Goal: Transaction & Acquisition: Obtain resource

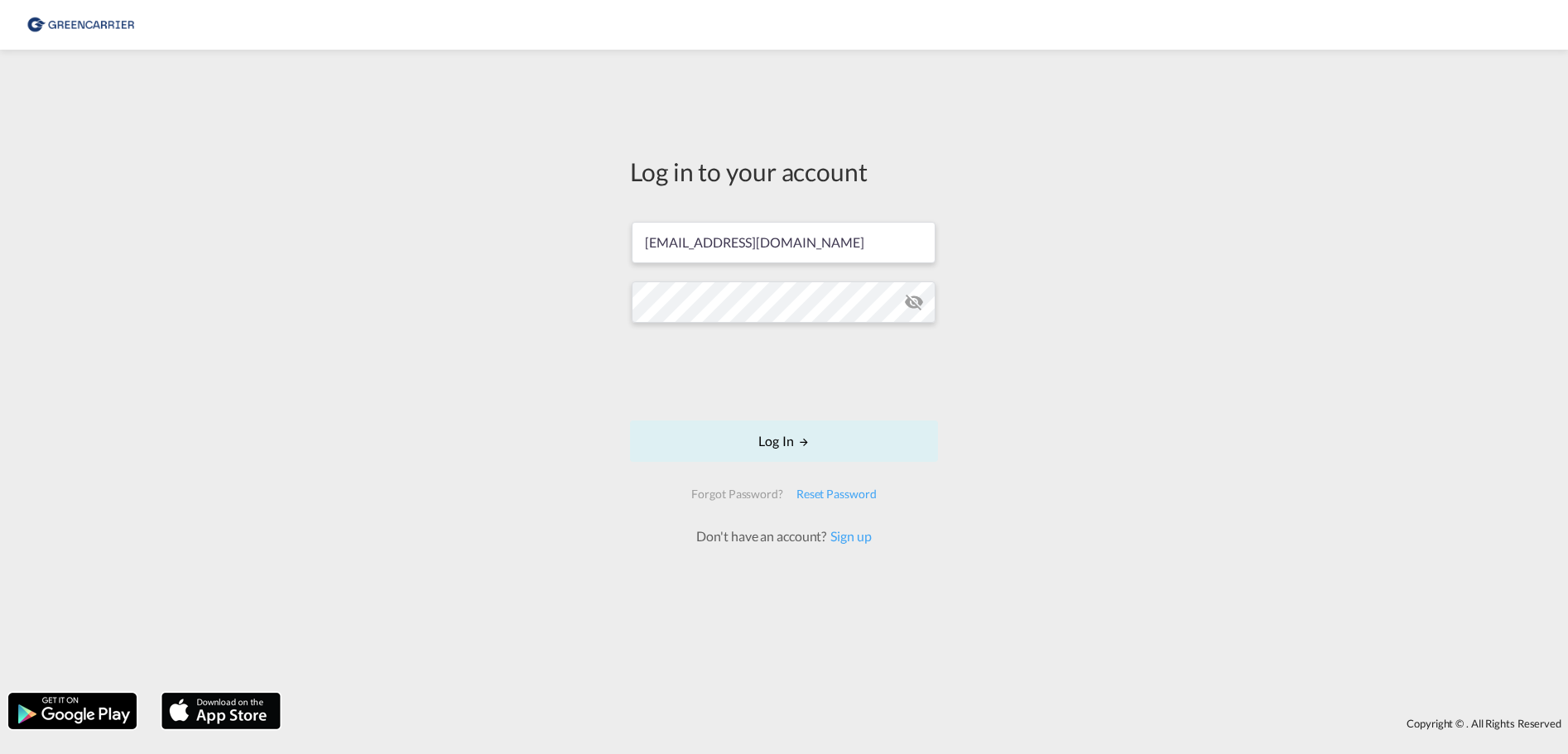
click at [914, 306] on md-icon "icon-eye-off" at bounding box center [913, 301] width 20 height 20
click at [778, 437] on button "Log In" at bounding box center [784, 441] width 308 height 41
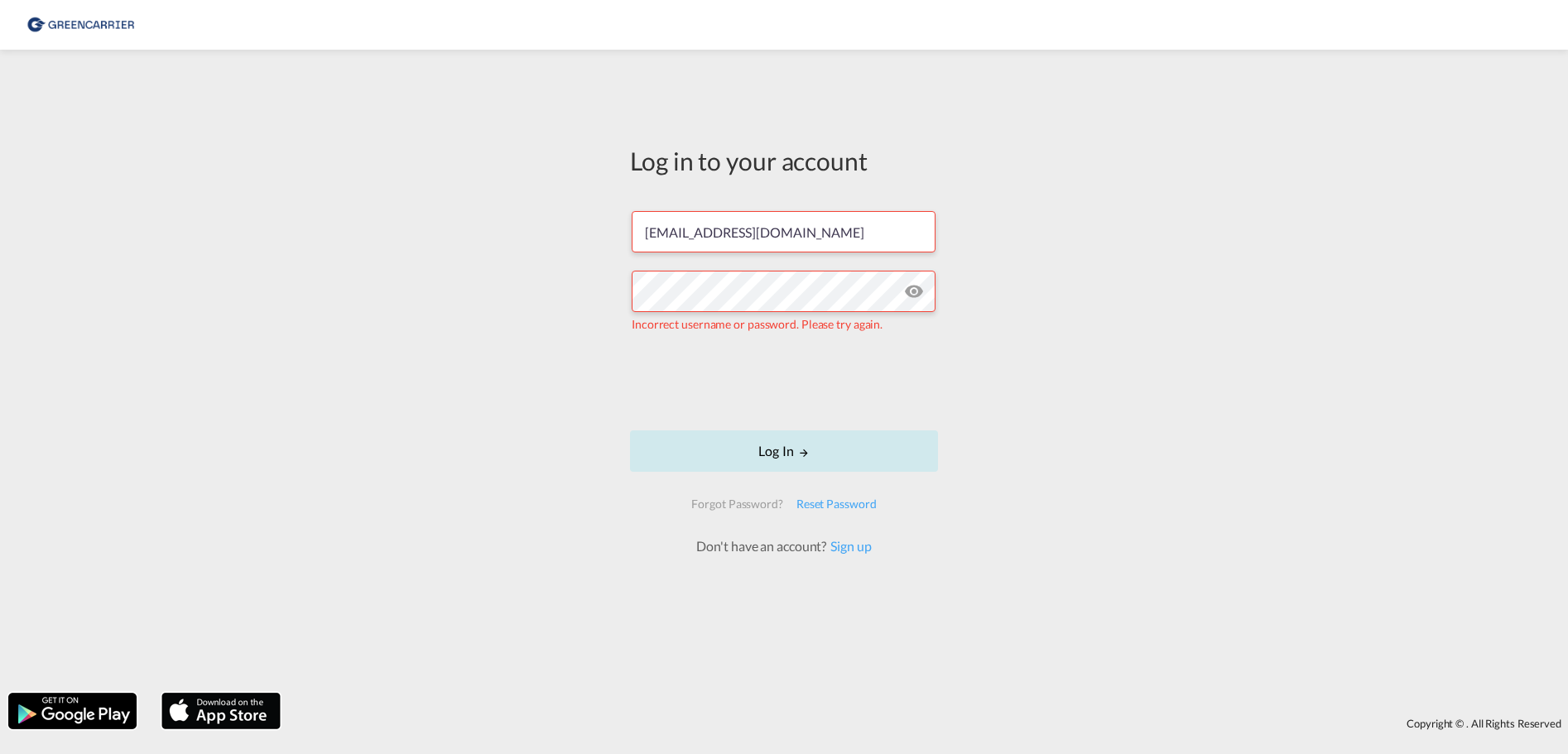
click at [782, 447] on button "Log In" at bounding box center [784, 451] width 308 height 41
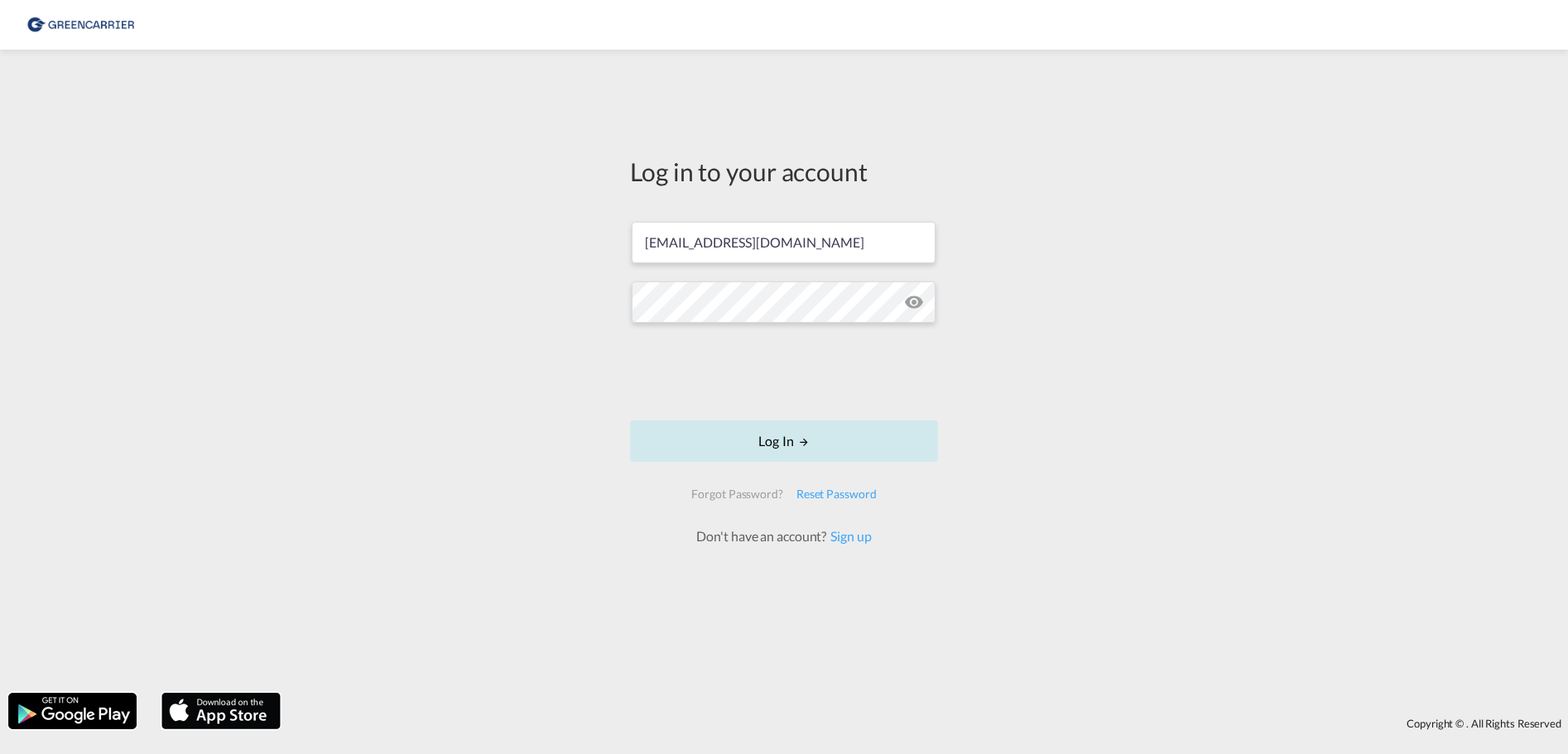
click at [782, 441] on button "Log In" at bounding box center [784, 441] width 308 height 41
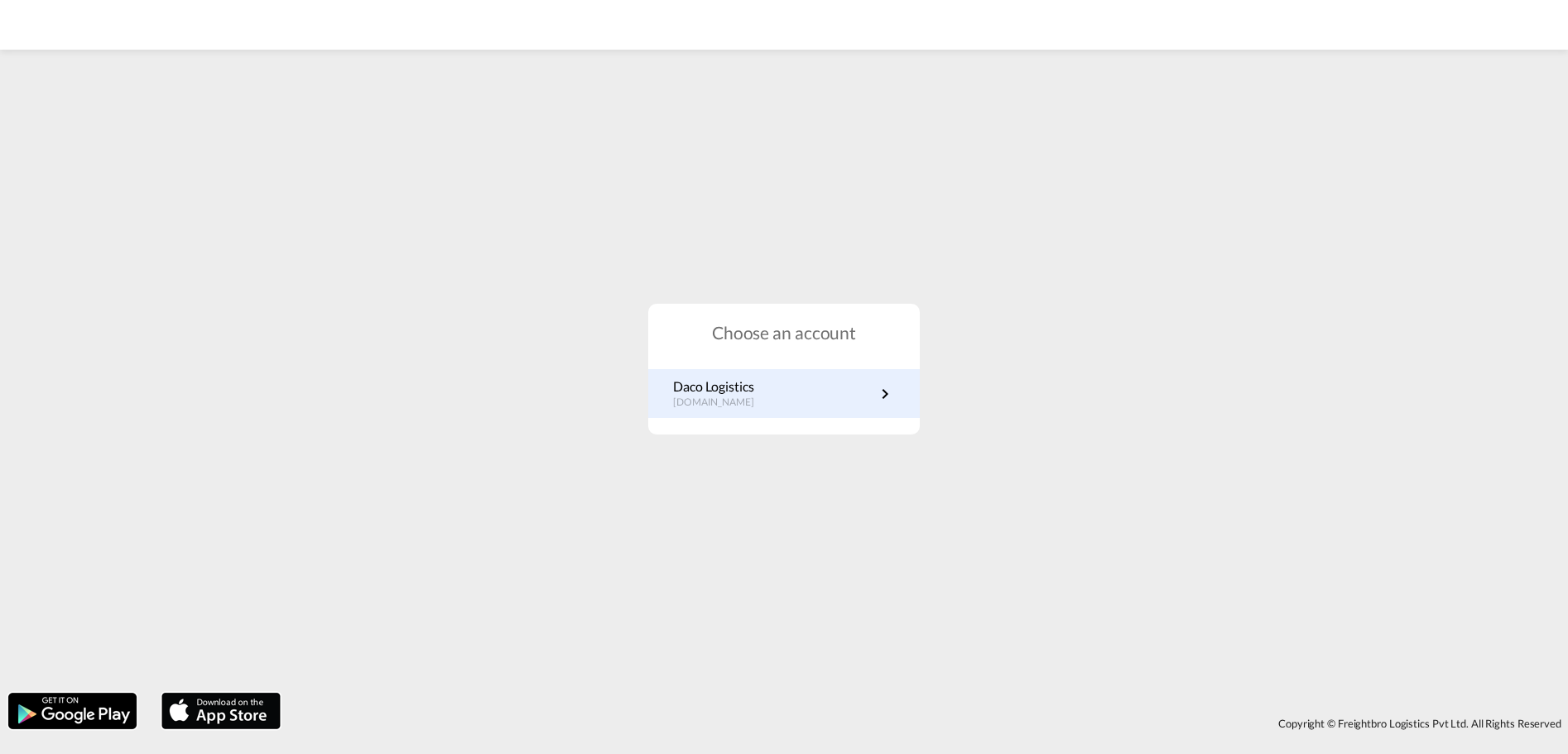
click at [886, 389] on md-icon "icon-chevron-right" at bounding box center [884, 394] width 20 height 20
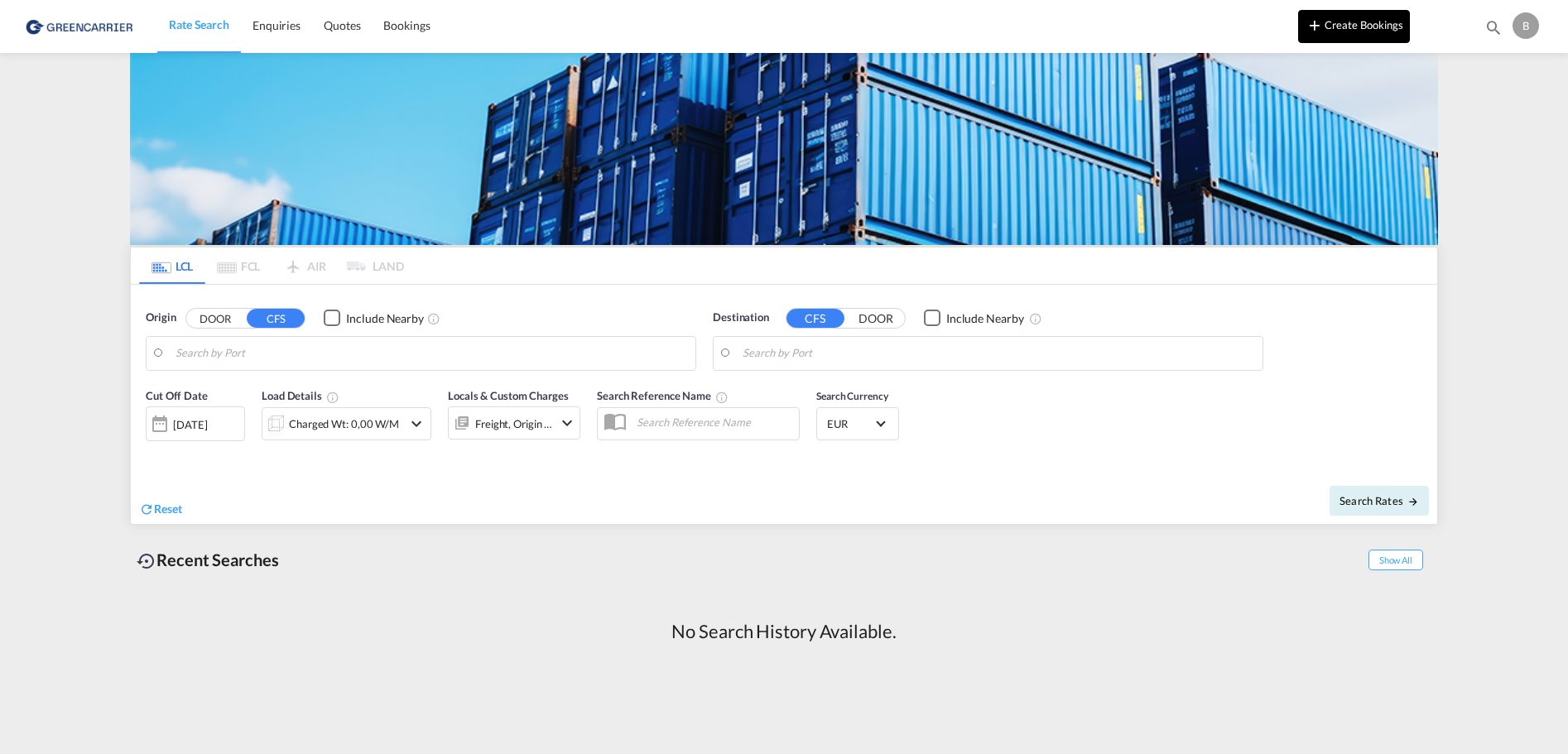
click at [1319, 25] on md-icon "icon-plus 400-fg" at bounding box center [1314, 24] width 20 height 20
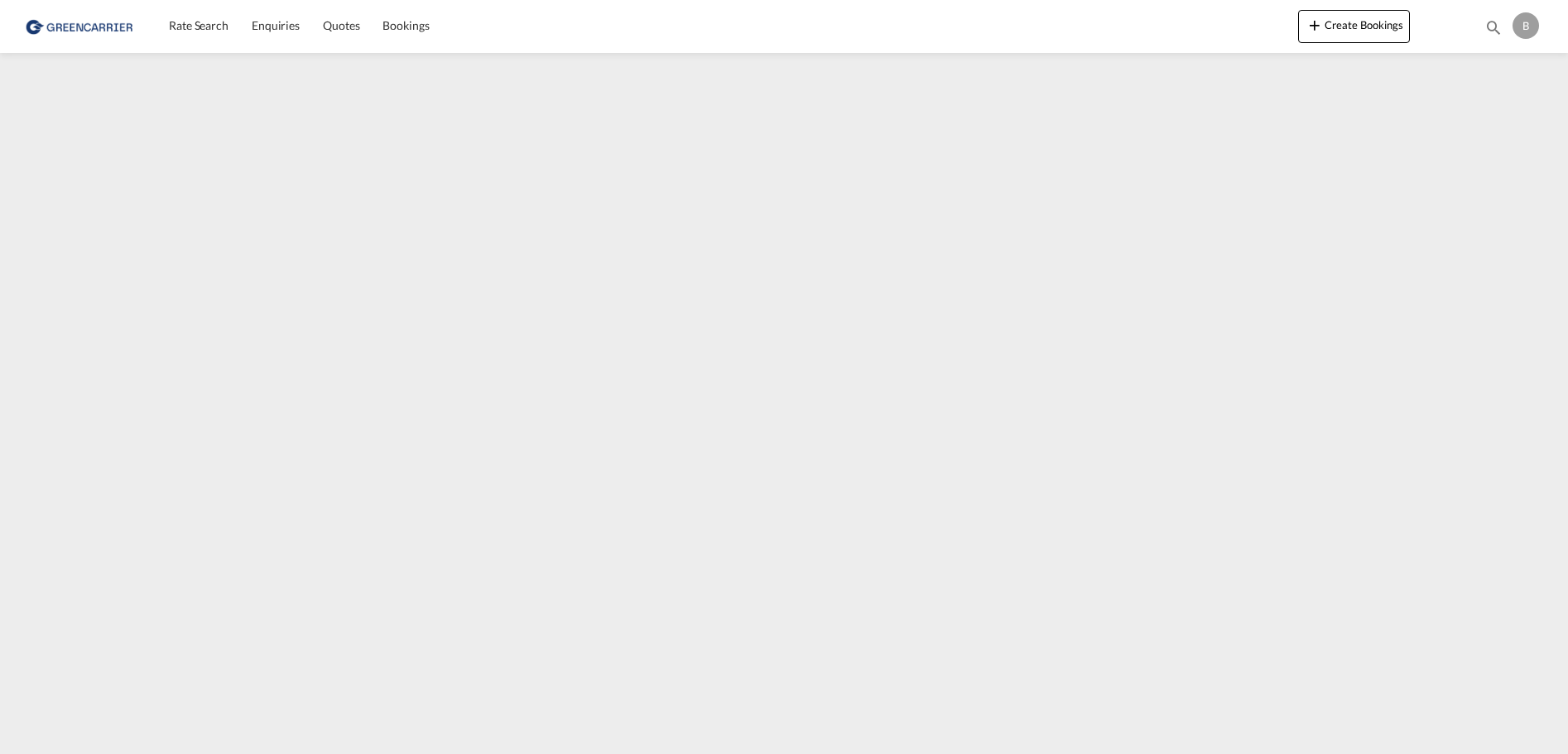
click at [1529, 27] on div "B" at bounding box center [1525, 25] width 27 height 27
click at [1055, 197] on md-backdrop at bounding box center [784, 377] width 1568 height 754
click at [342, 26] on span "Quotes" at bounding box center [341, 25] width 36 height 14
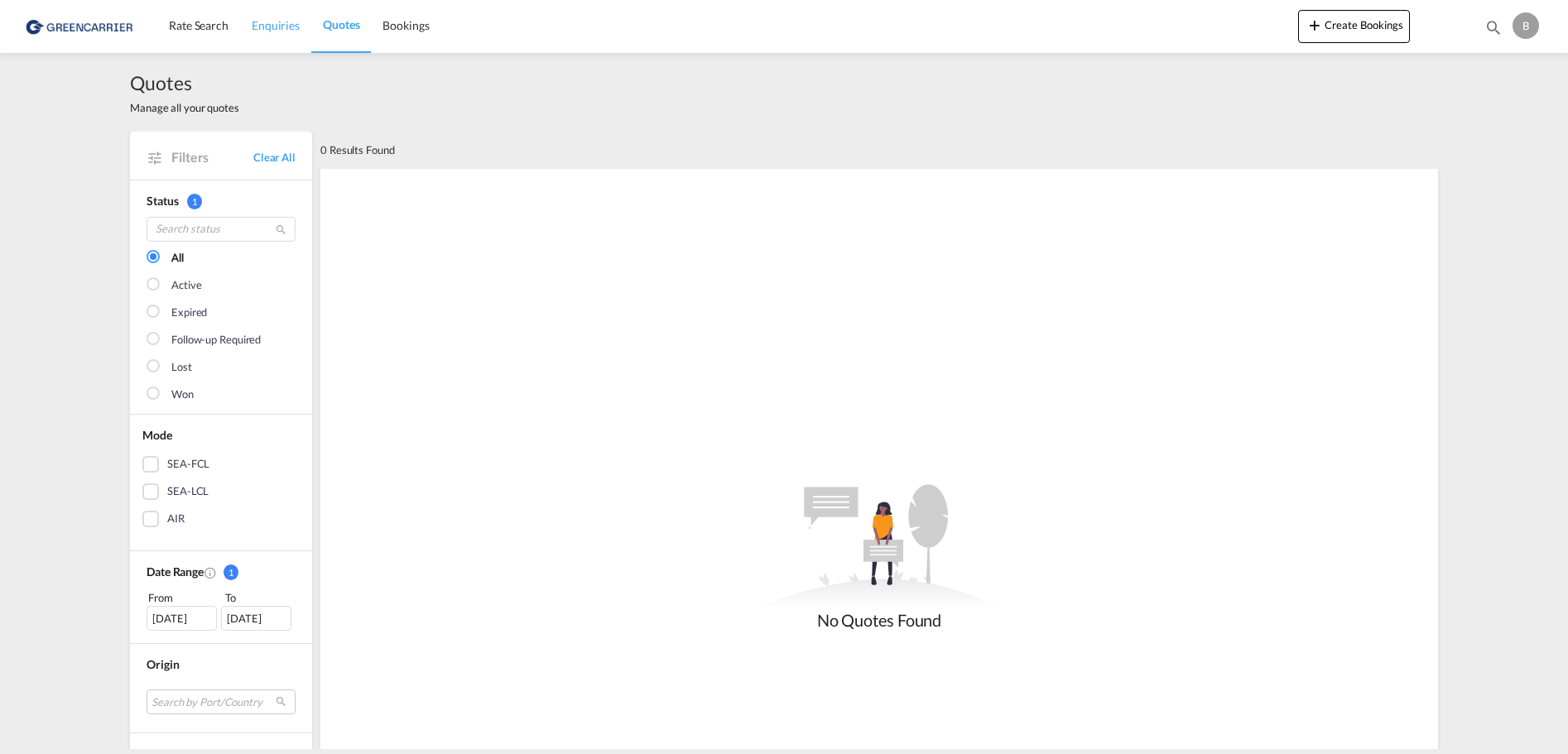
click at [268, 26] on span "Enquiries" at bounding box center [275, 25] width 48 height 14
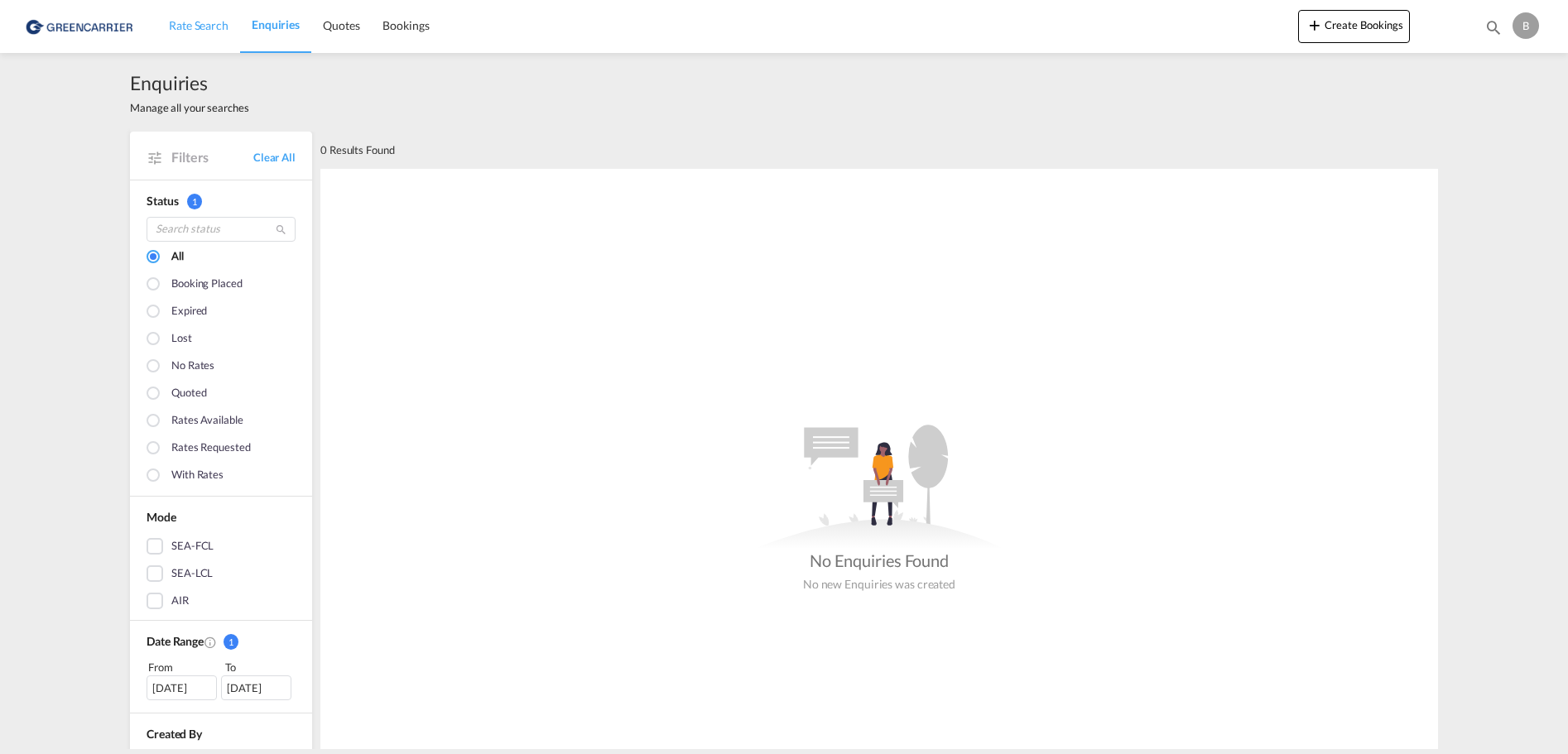
click at [198, 21] on span "Rate Search" at bounding box center [198, 25] width 59 height 14
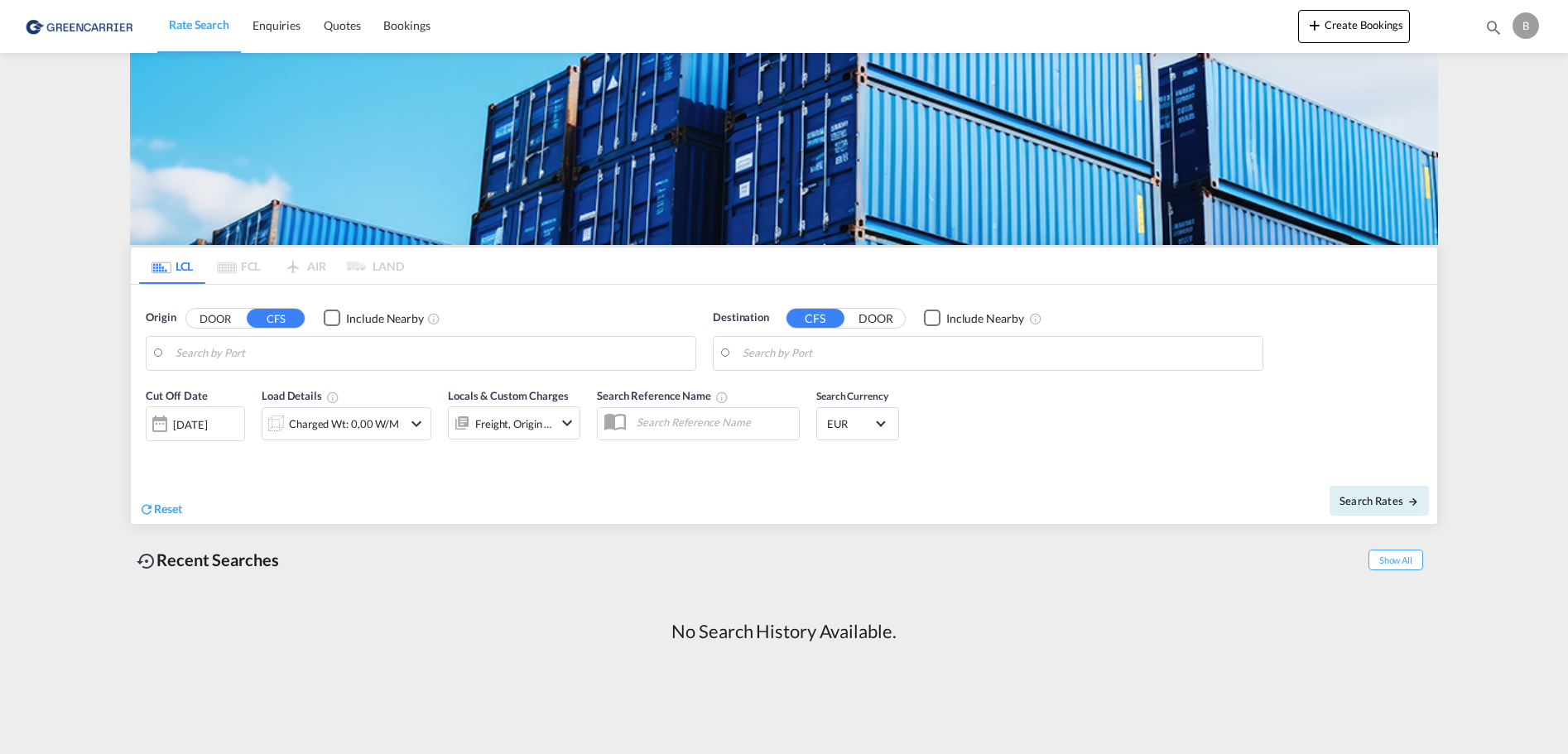
click at [223, 317] on button "DOOR" at bounding box center [215, 318] width 58 height 19
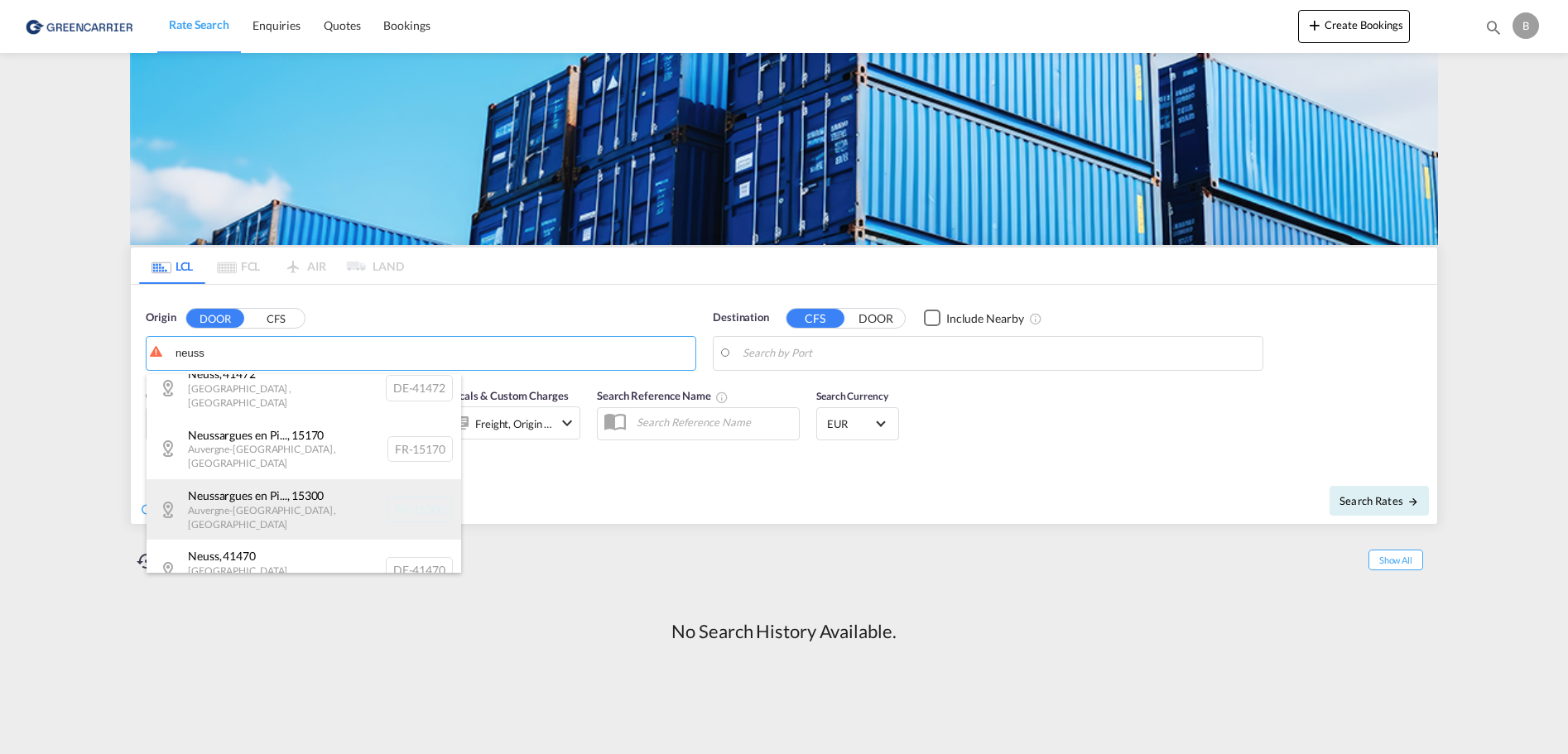
scroll to position [159, 0]
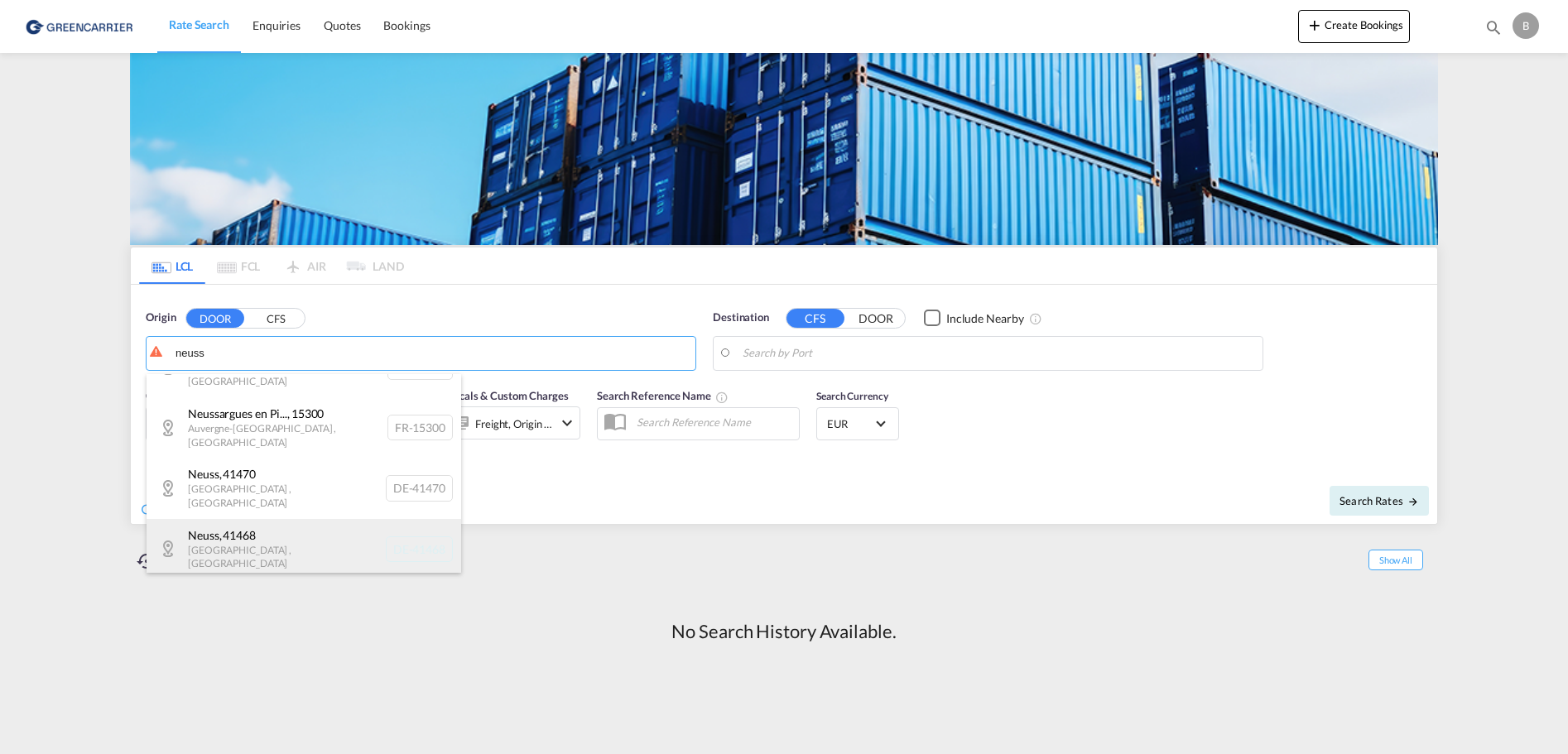
click at [282, 519] on div "Neuss , 41468 [GEOGRAPHIC_DATA] , [GEOGRAPHIC_DATA] DE-41468" at bounding box center [304, 549] width 315 height 60
type input "DE-41468, [GEOGRAPHIC_DATA], [GEOGRAPHIC_DATA]"
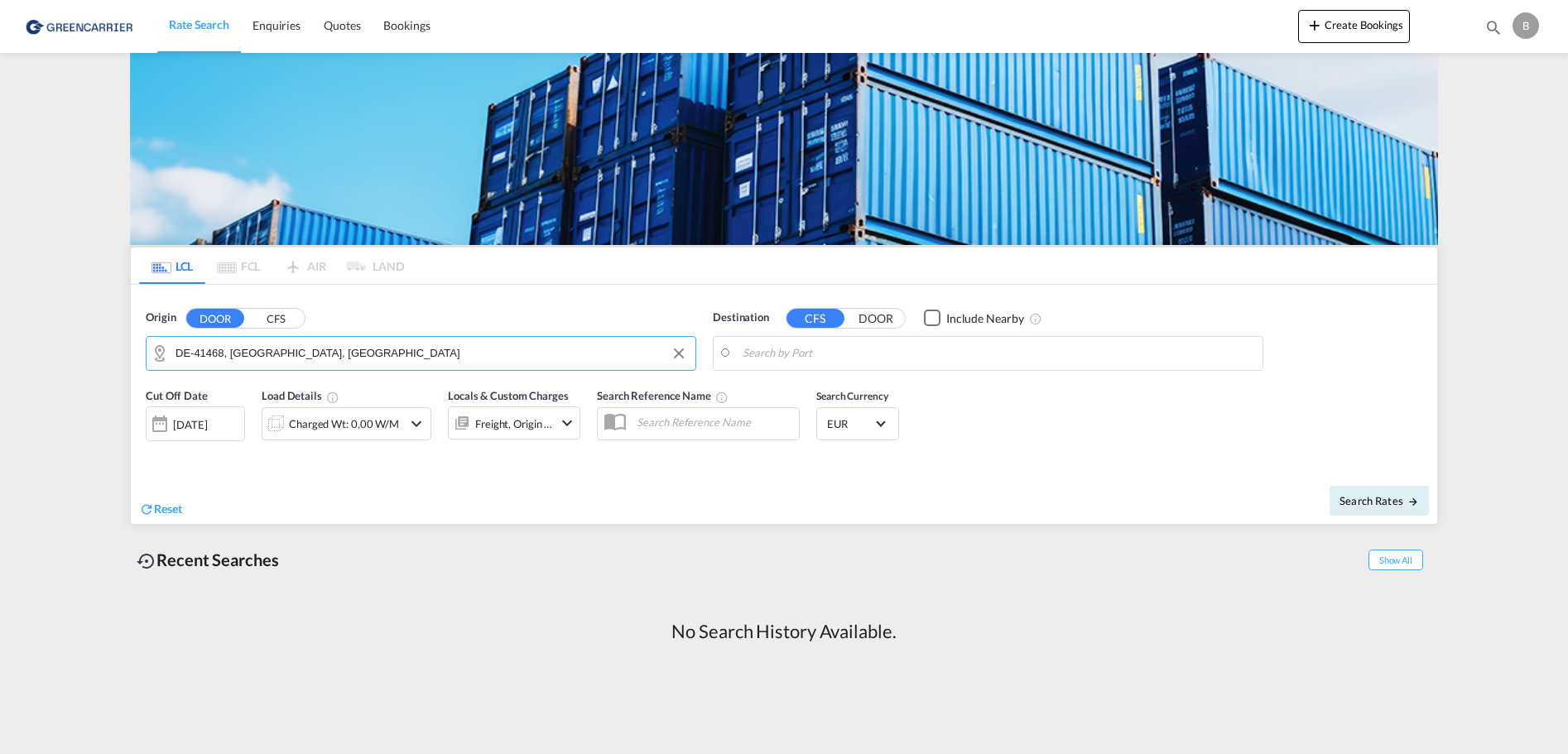
drag, startPoint x: 766, startPoint y: 353, endPoint x: 780, endPoint y: 352, distance: 14.0
click at [774, 352] on input "Search by Port" at bounding box center [998, 353] width 512 height 25
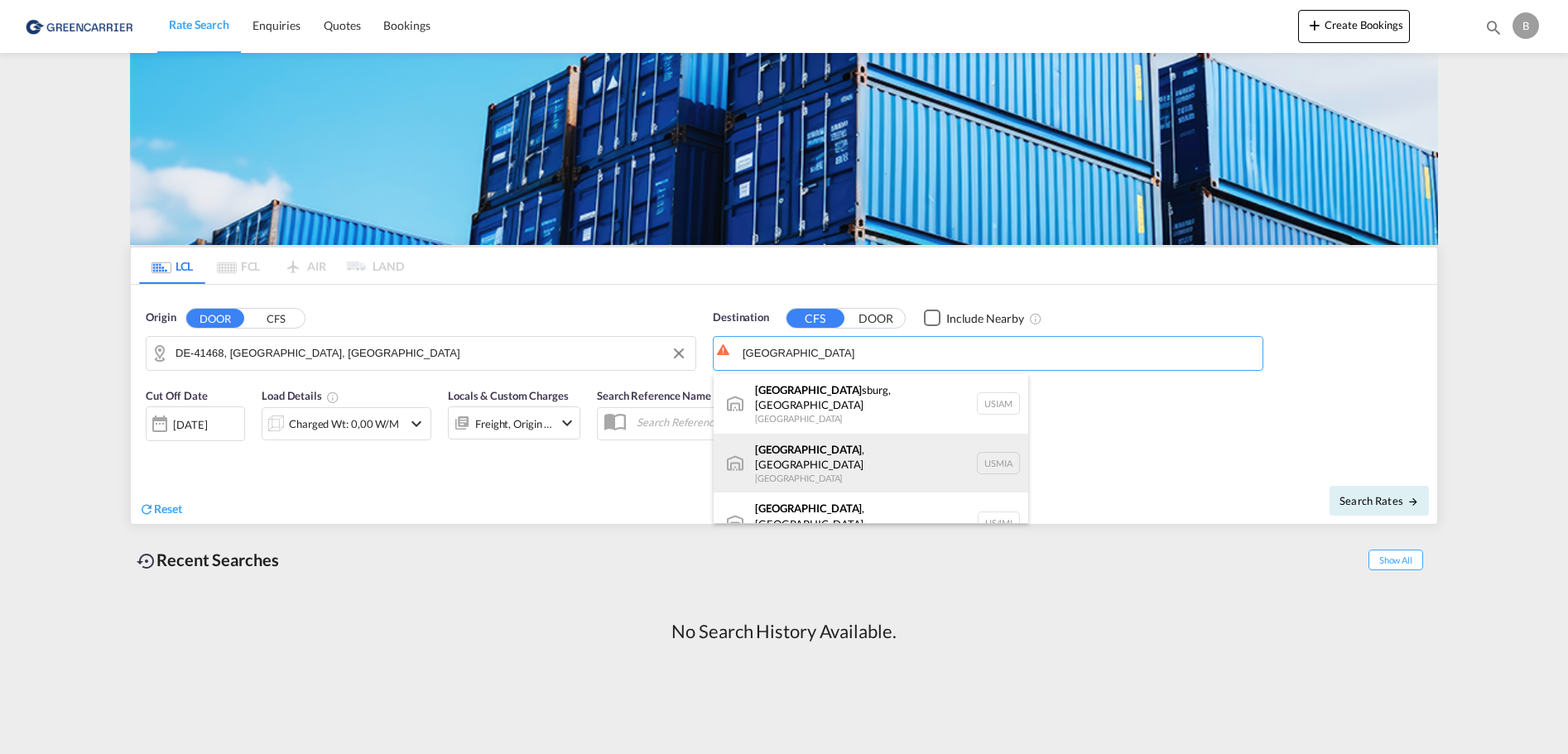
click at [998, 450] on div "[GEOGRAPHIC_DATA] , [GEOGRAPHIC_DATA] [GEOGRAPHIC_DATA] USMIA" at bounding box center [870, 462] width 315 height 59
type input "[GEOGRAPHIC_DATA], [GEOGRAPHIC_DATA], [GEOGRAPHIC_DATA]"
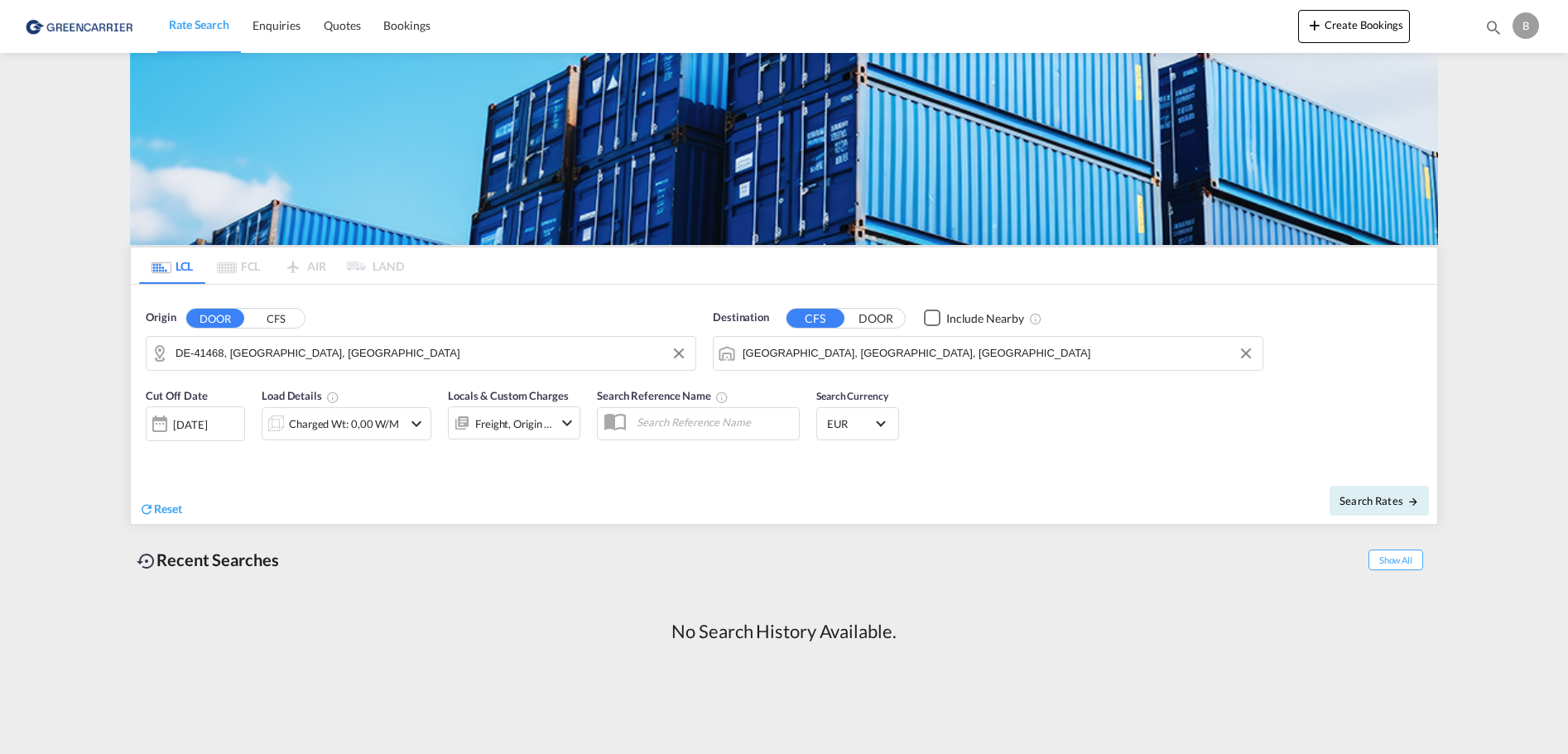
click at [564, 419] on md-icon "icon-chevron-down" at bounding box center [566, 422] width 20 height 20
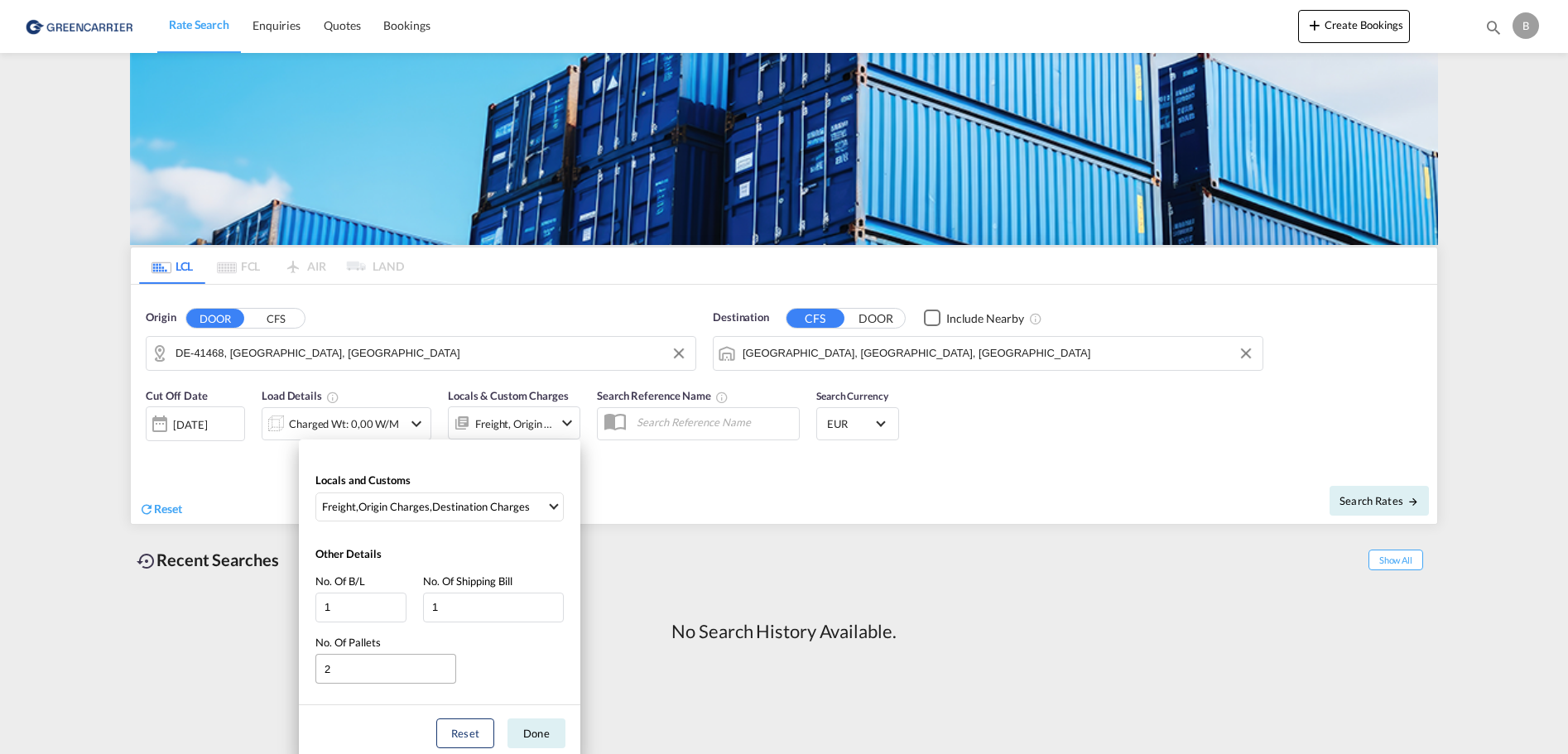
click at [446, 663] on input "2" at bounding box center [385, 668] width 141 height 30
click at [446, 663] on input "3" at bounding box center [385, 668] width 141 height 30
click at [446, 663] on input "4" at bounding box center [385, 668] width 141 height 30
click at [445, 663] on input "5" at bounding box center [385, 668] width 141 height 30
click at [445, 663] on input "6" at bounding box center [385, 668] width 141 height 30
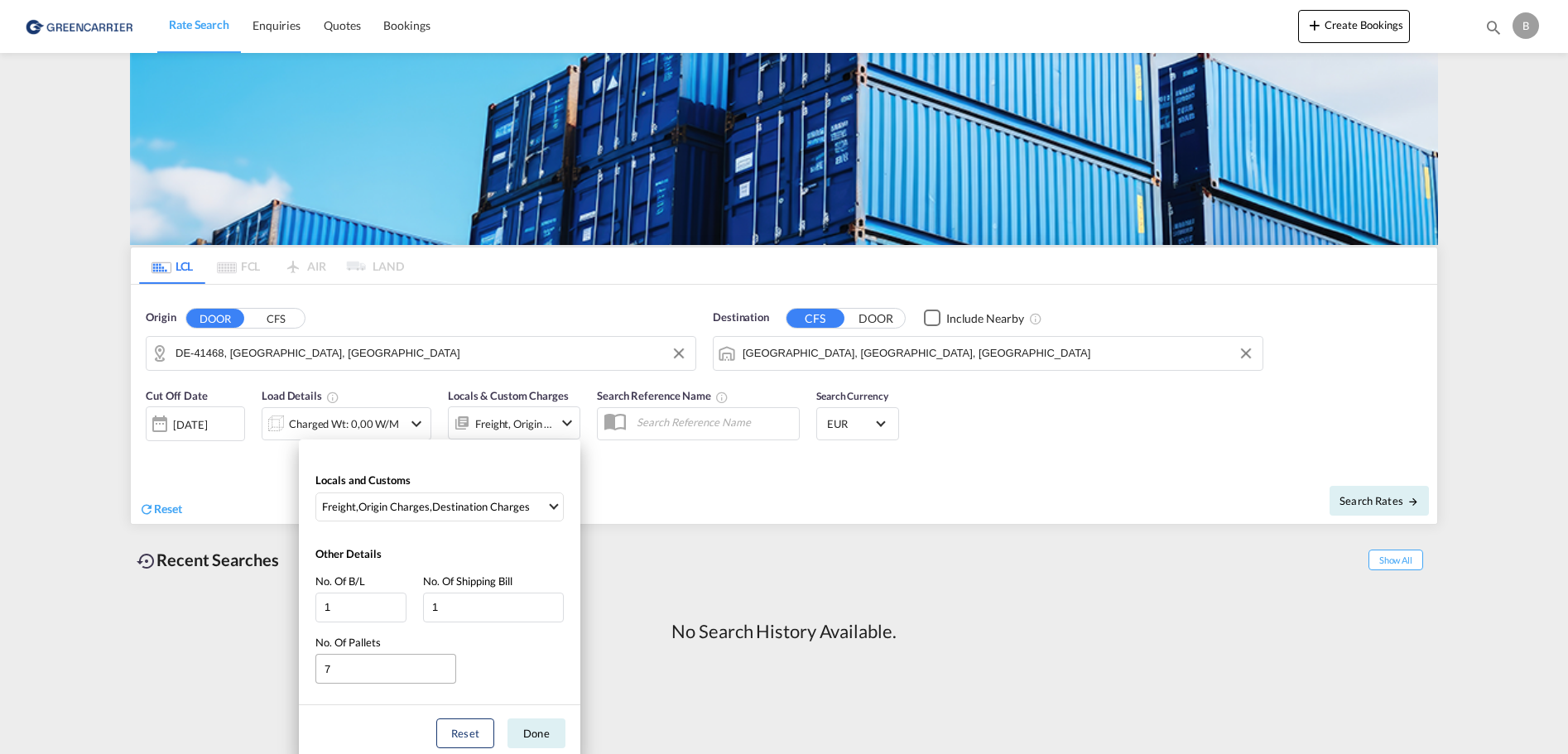
type input "7"
click at [445, 663] on input "7" at bounding box center [385, 668] width 141 height 30
click at [530, 736] on button "Done" at bounding box center [536, 733] width 58 height 30
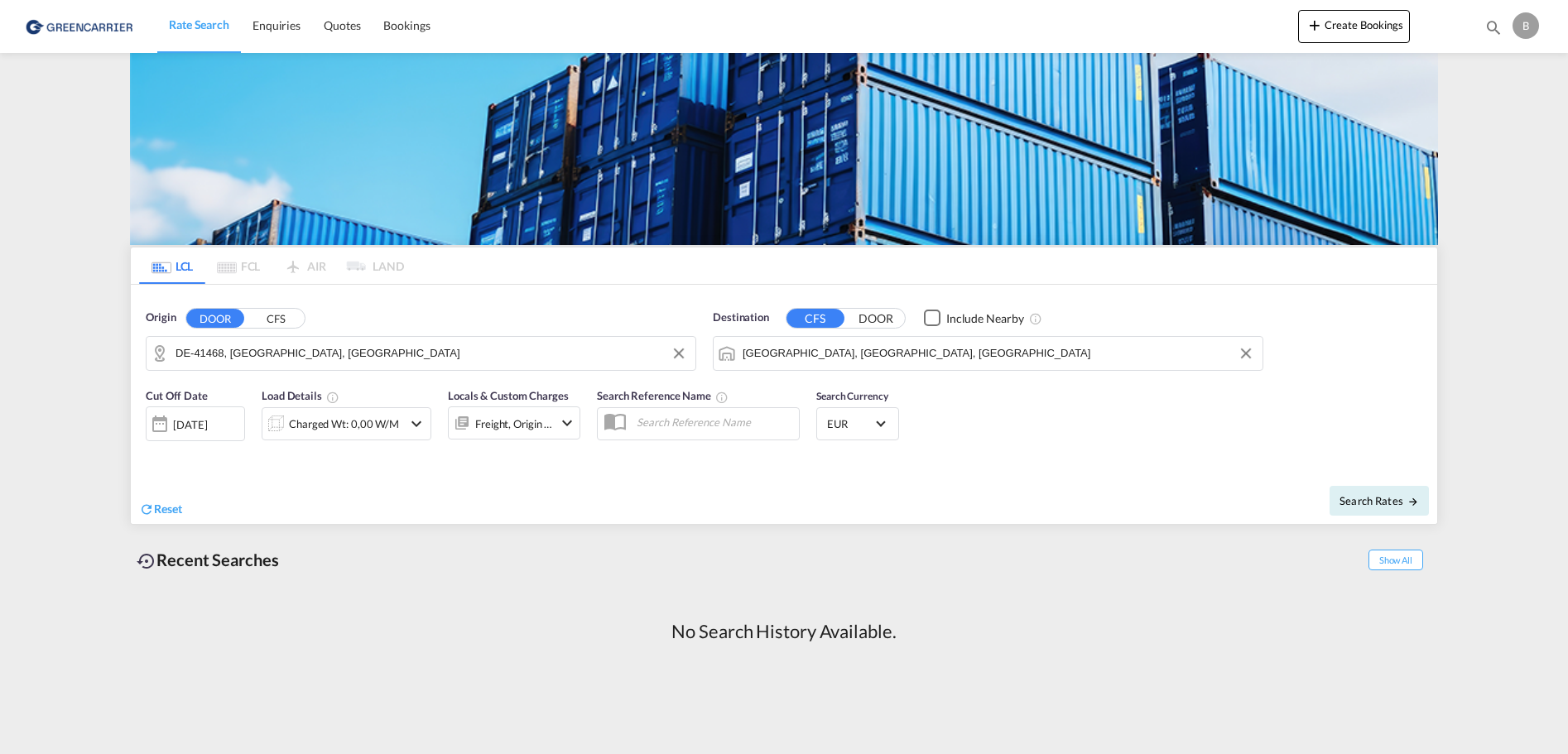
click at [415, 423] on md-icon "icon-chevron-down" at bounding box center [416, 423] width 20 height 20
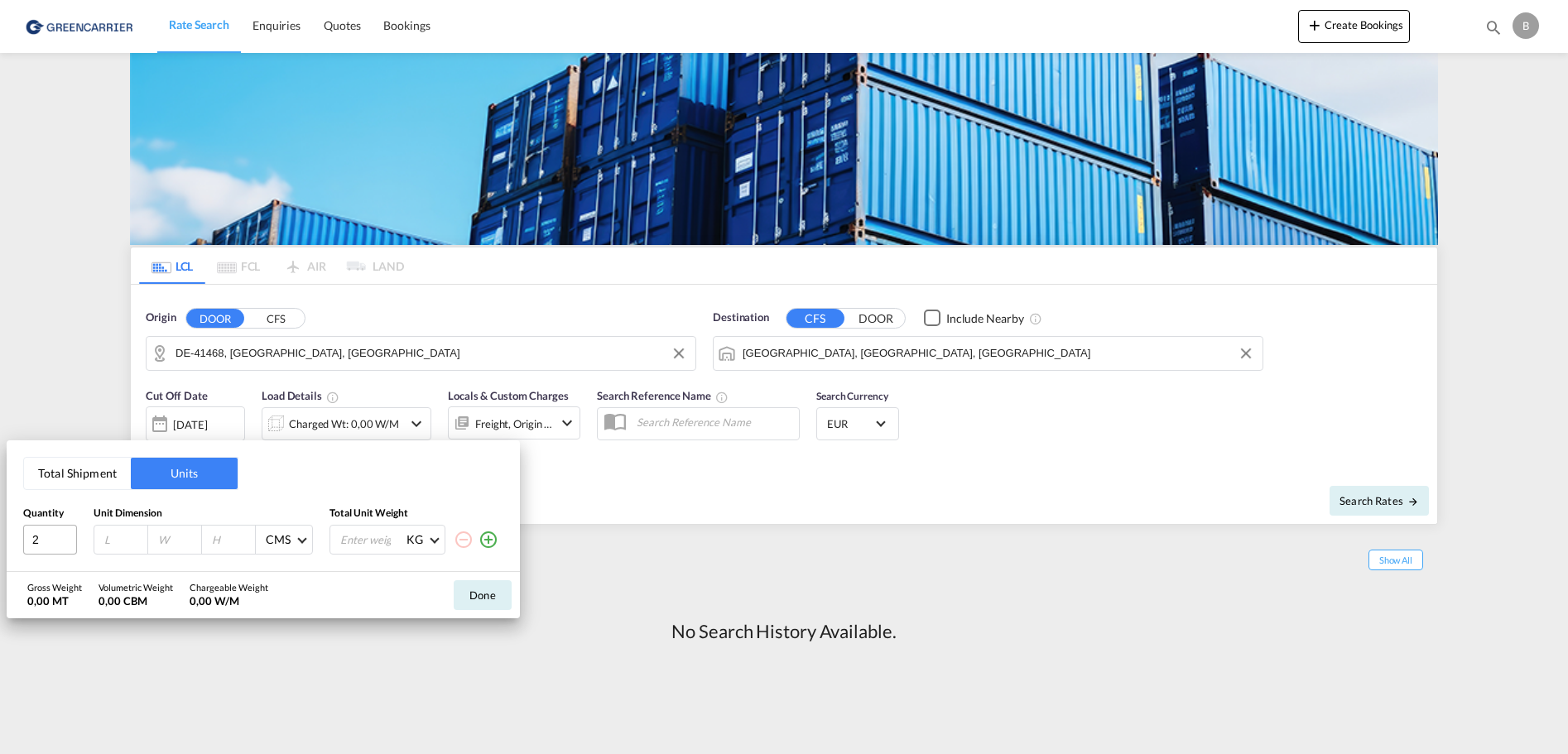
click at [69, 534] on input "2" at bounding box center [50, 540] width 54 height 30
click at [69, 534] on input "3" at bounding box center [50, 540] width 54 height 30
click at [69, 534] on input "4" at bounding box center [50, 540] width 54 height 30
click at [69, 534] on input "5" at bounding box center [50, 540] width 54 height 30
click at [69, 534] on input "6" at bounding box center [50, 540] width 54 height 30
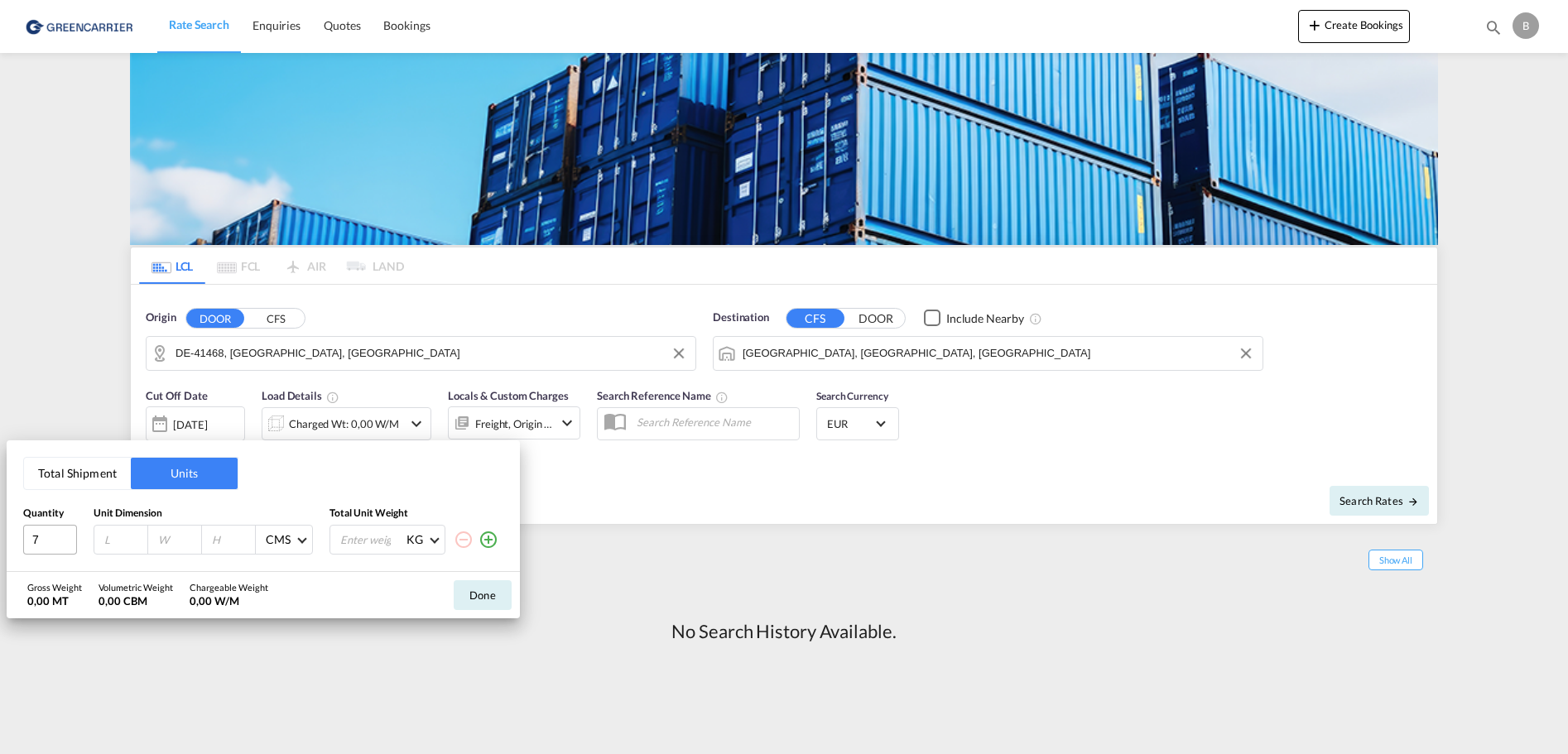
type input "7"
click at [69, 534] on input "7" at bounding box center [50, 540] width 54 height 30
click at [116, 536] on input "number" at bounding box center [125, 539] width 45 height 15
type input "120"
type input "100"
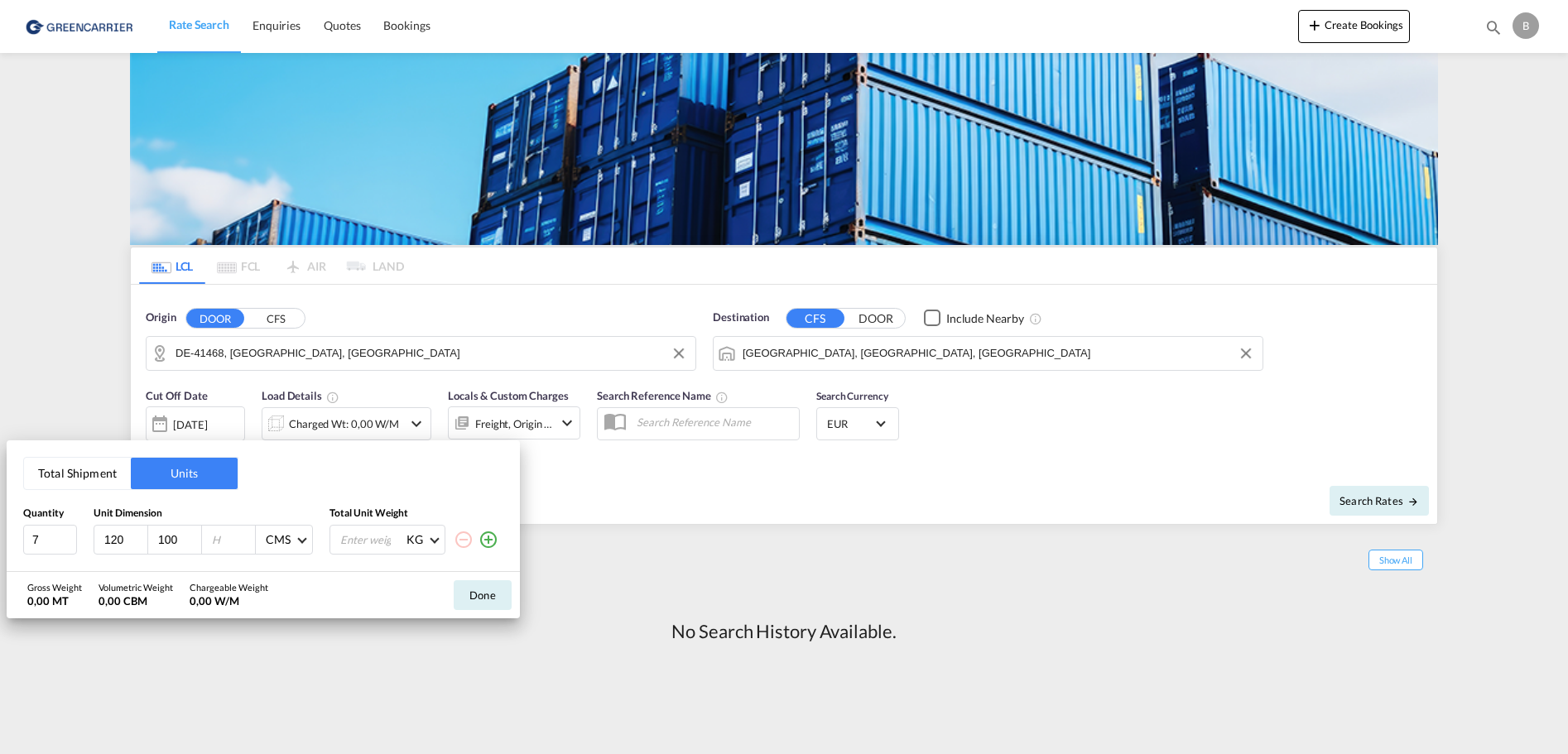
click at [228, 540] on input "number" at bounding box center [233, 539] width 45 height 15
type input "177"
click at [366, 534] on input "number" at bounding box center [371, 539] width 66 height 28
type input "1750"
click at [493, 596] on button "Done" at bounding box center [483, 594] width 58 height 30
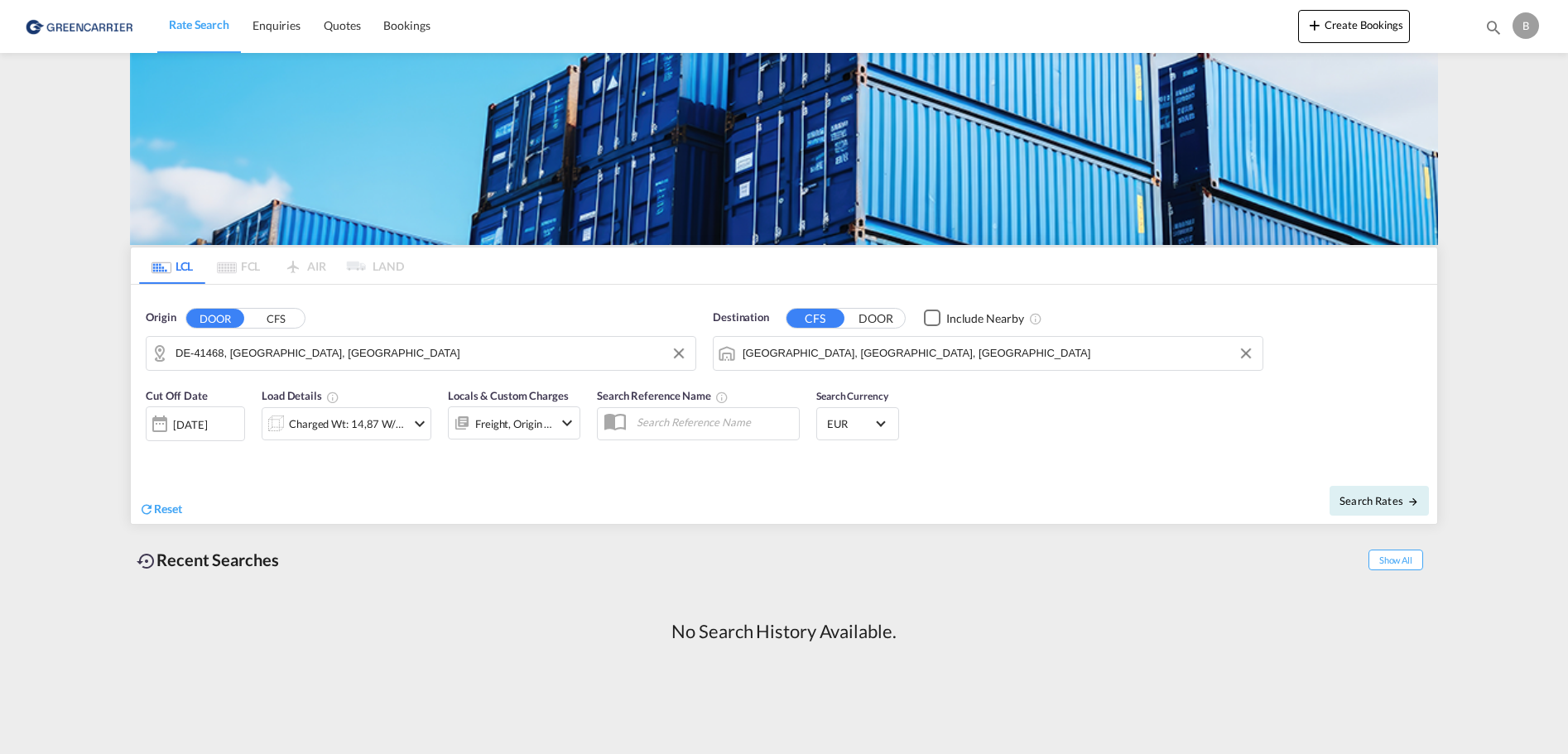
click at [162, 425] on div at bounding box center [160, 424] width 27 height 33
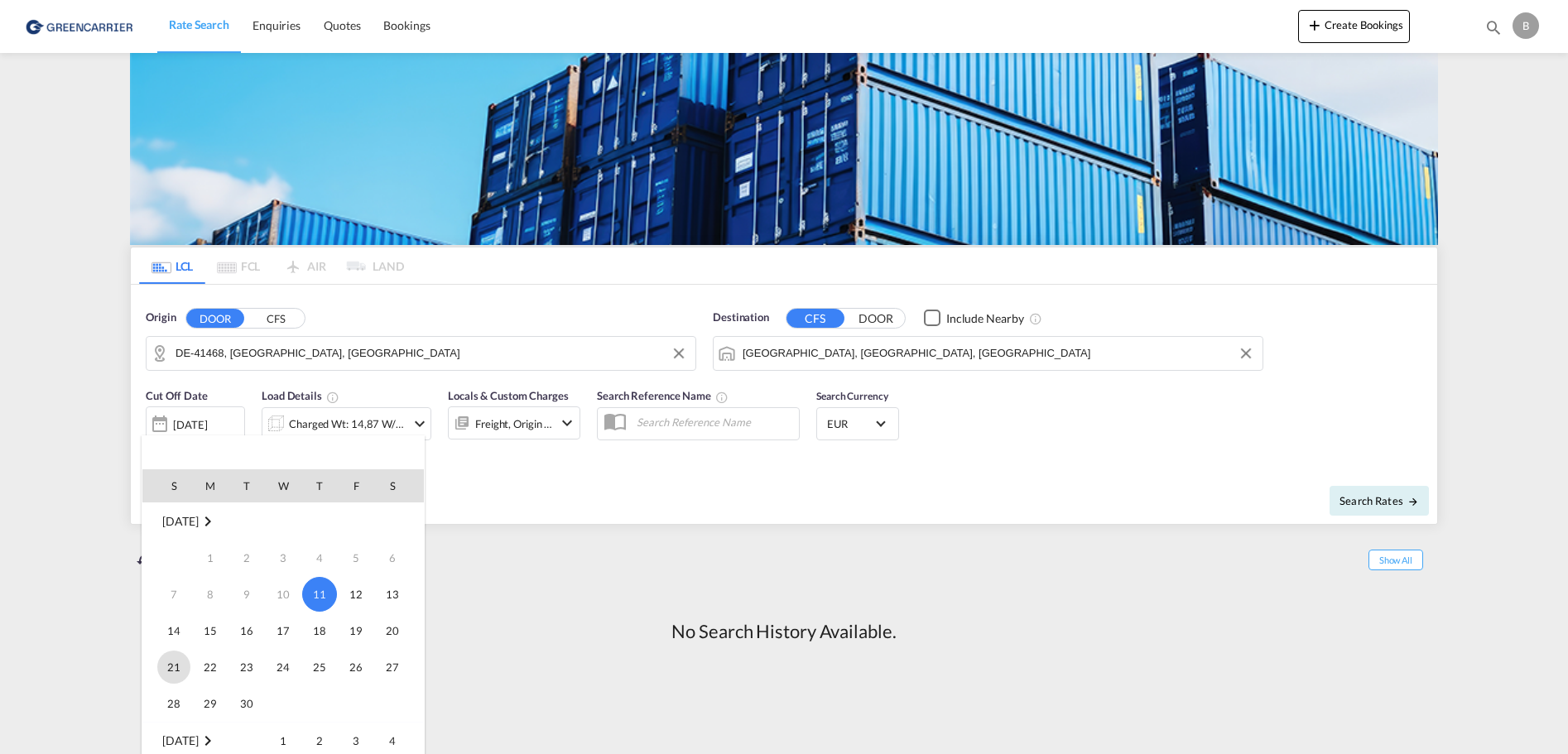
click at [175, 664] on span "21" at bounding box center [173, 667] width 33 height 33
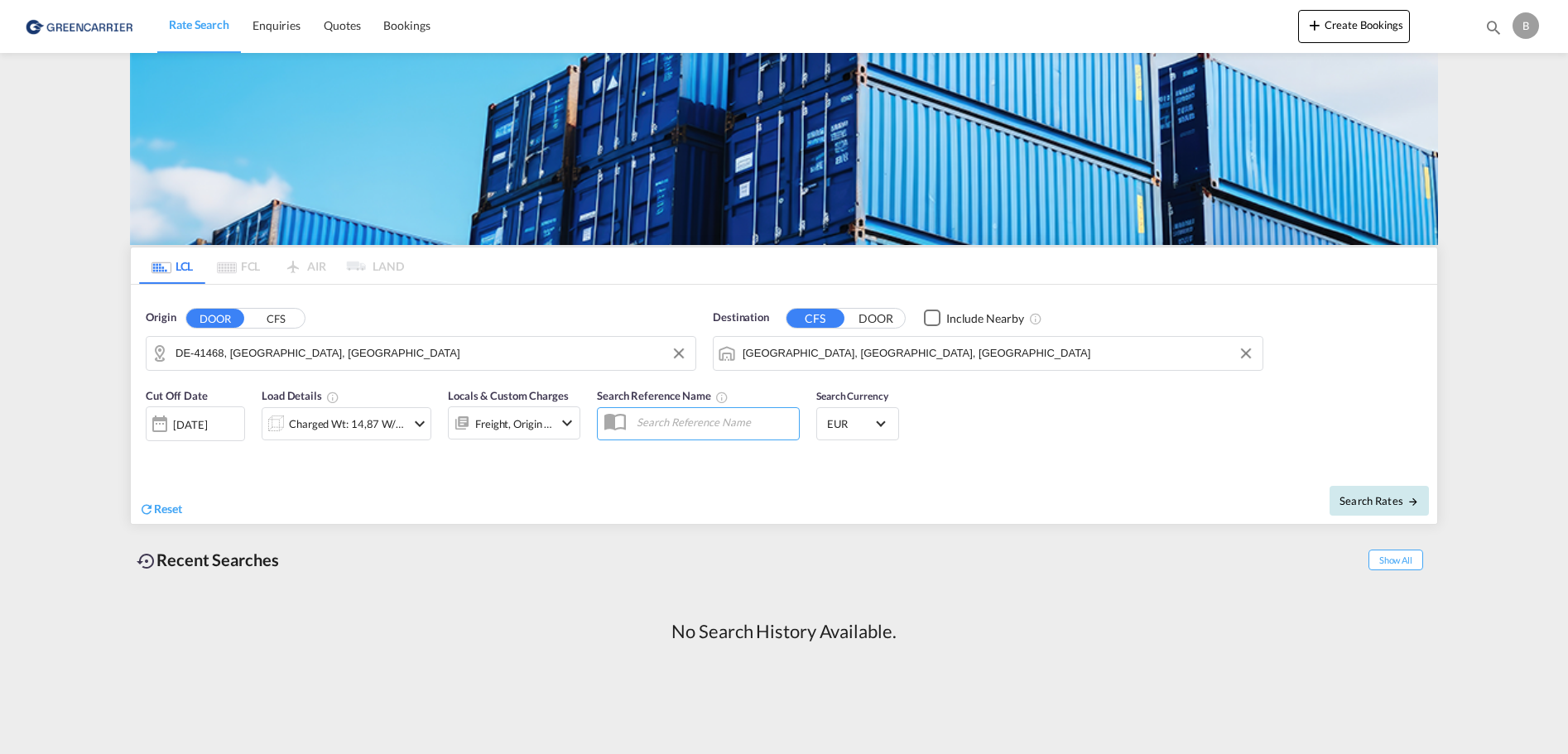
click at [1359, 501] on span "Search Rates" at bounding box center [1379, 500] width 80 height 13
type input "41468 to USMIA / [DATE]"
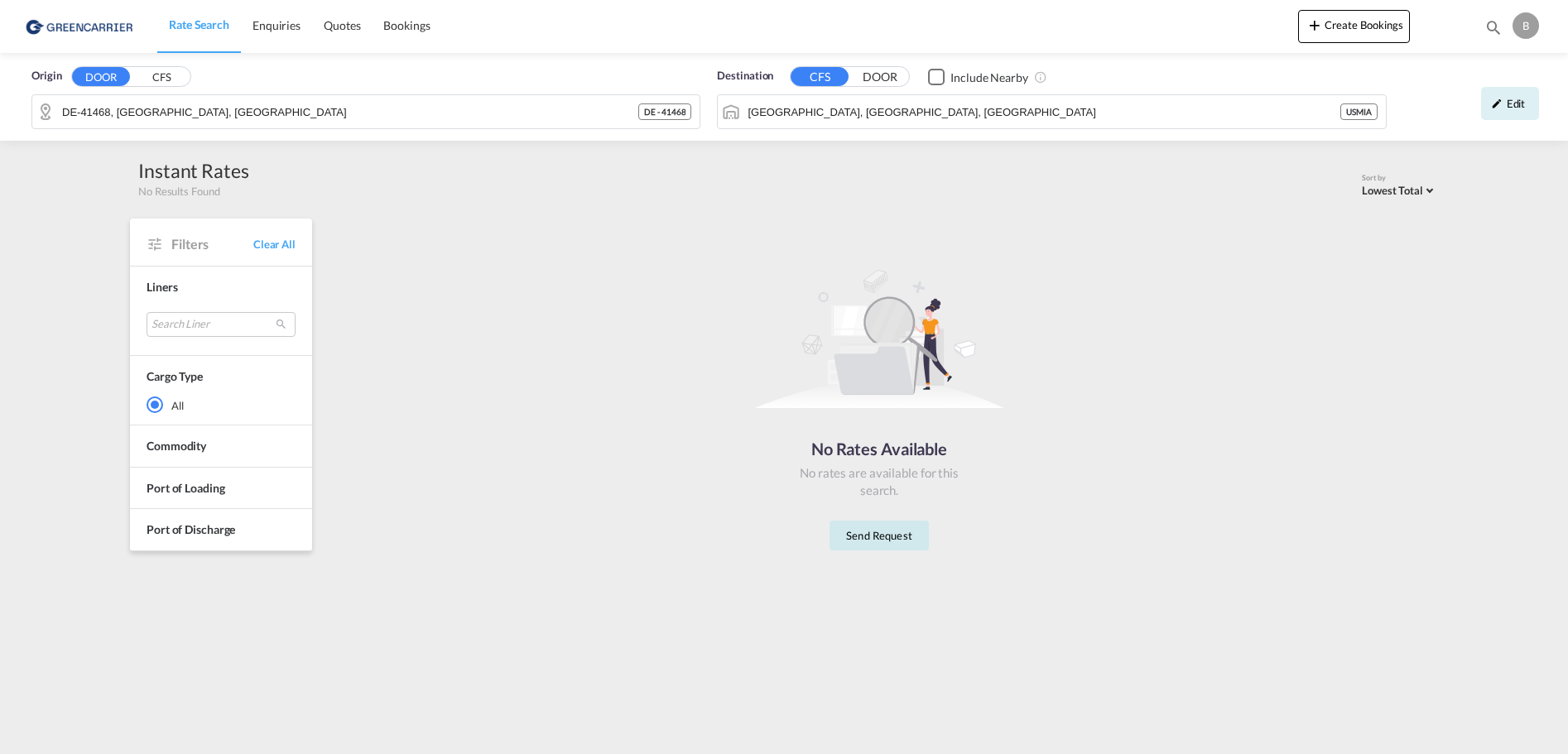
click at [876, 539] on button "Send Request" at bounding box center [879, 535] width 100 height 30
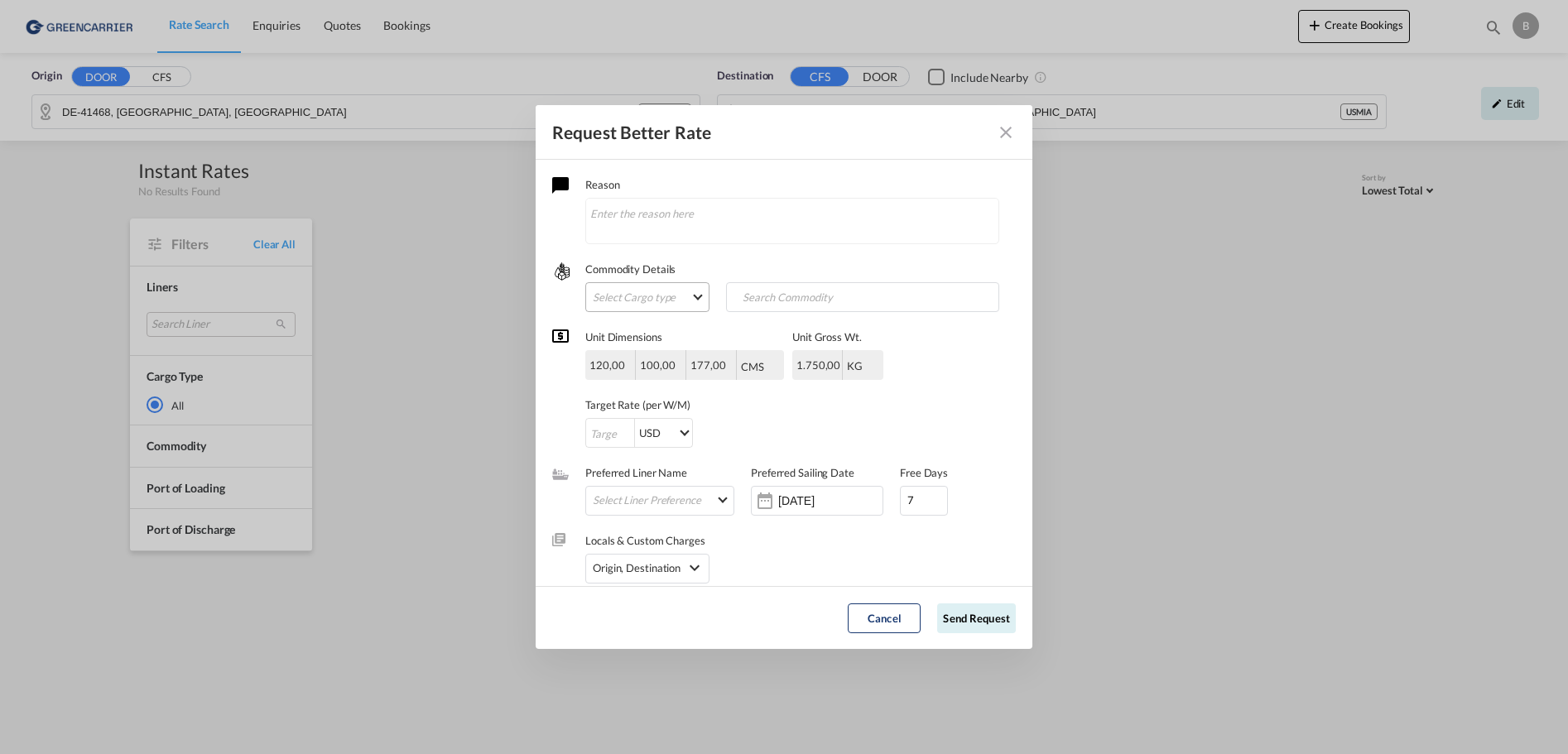
click at [693, 294] on md-select "Select Cargo type FAK GCR GDSM General Cargo Hazardous Cargo Ambient Foodstuff …" at bounding box center [647, 297] width 124 height 30
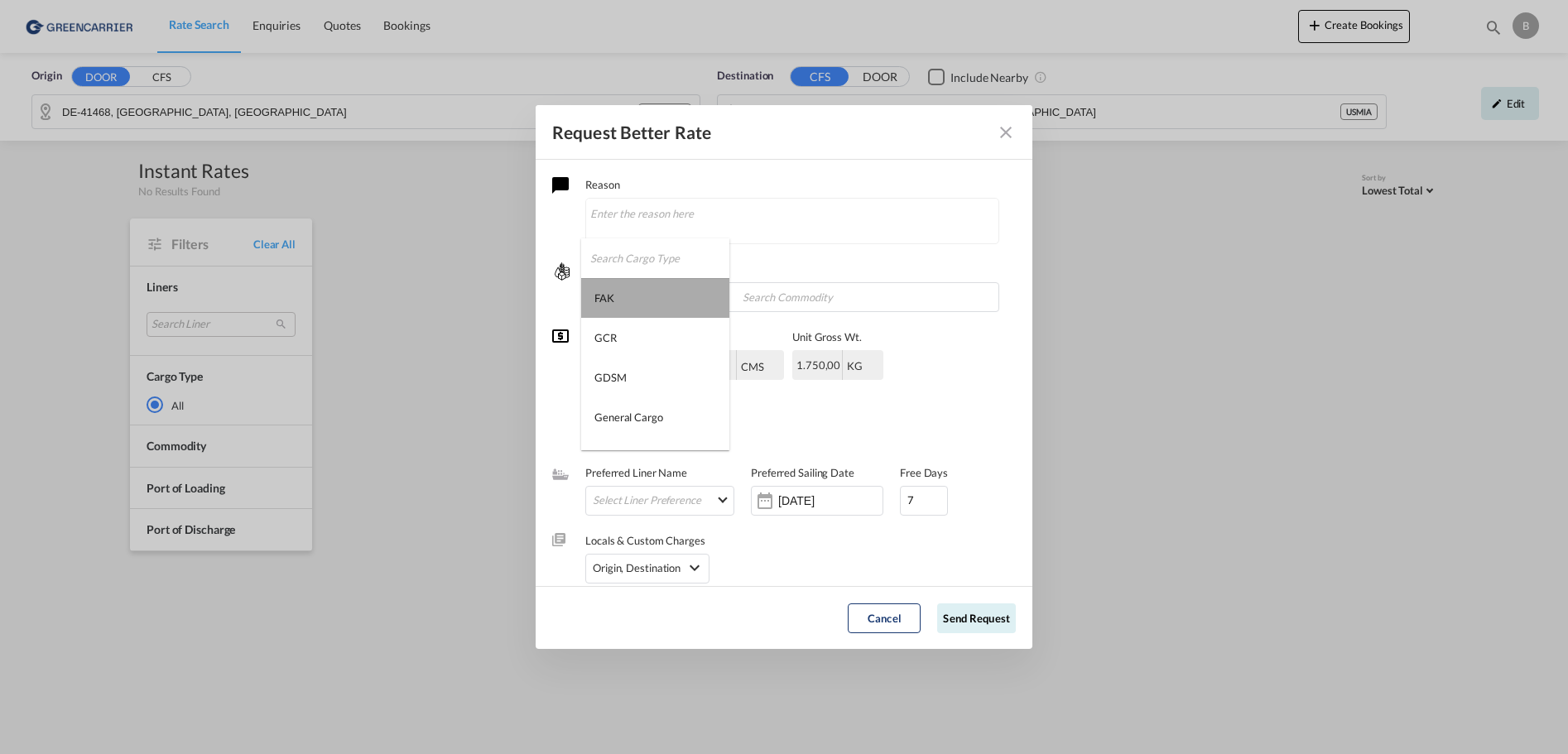
click at [660, 292] on md-option "FAK" at bounding box center [655, 298] width 148 height 39
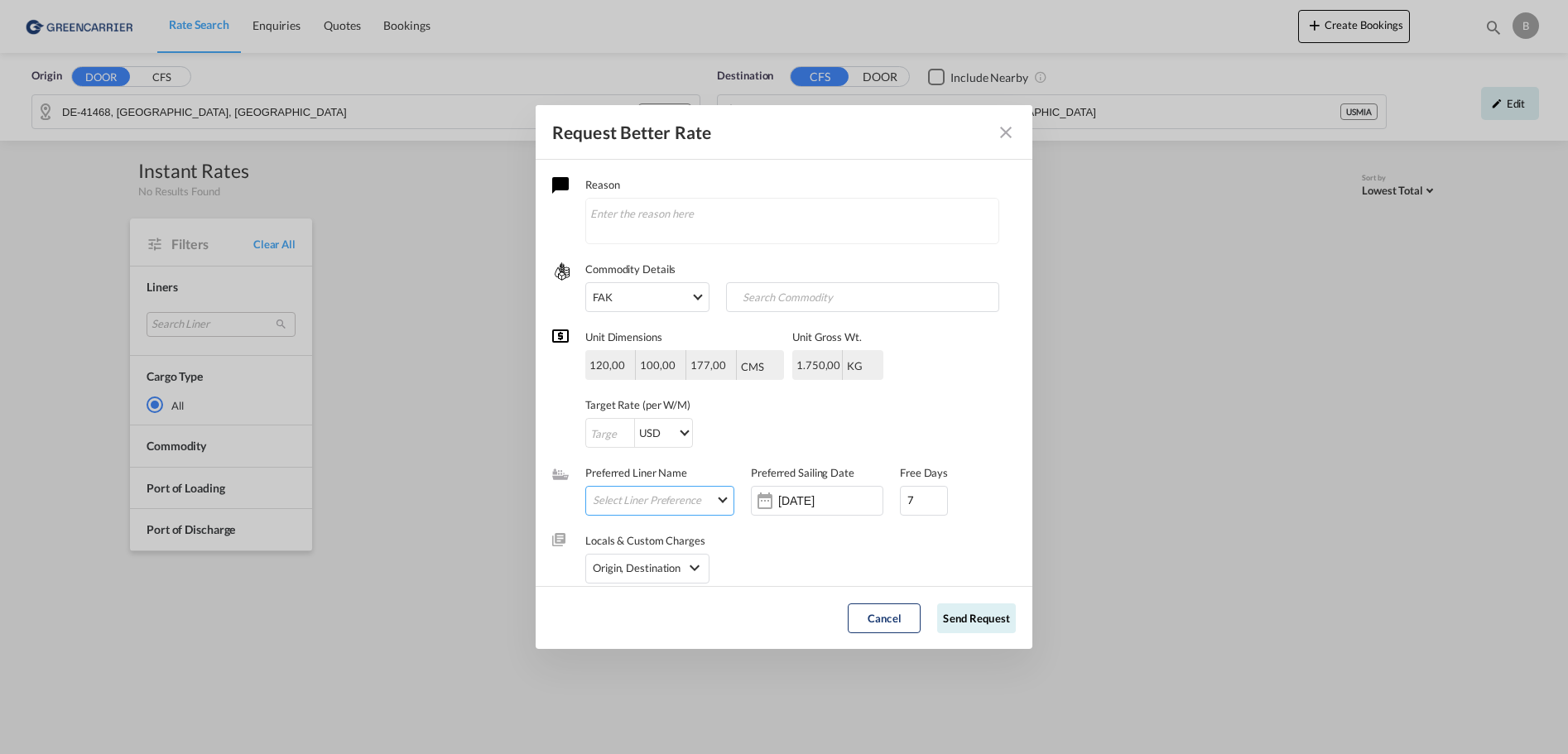
click at [720, 498] on md-select "Select Liner Preference Greencarrier Consolidators" at bounding box center [663, 499] width 141 height 21
click at [0, 0] on div "Greencarrier Consolidators" at bounding box center [0, 0] width 0 height 0
click at [580, 500] on div at bounding box center [578, 500] width 16 height 16
click at [737, 557] on md-backdrop at bounding box center [784, 377] width 1568 height 754
click at [688, 570] on md-icon "icon-chevron-down" at bounding box center [694, 567] width 20 height 20
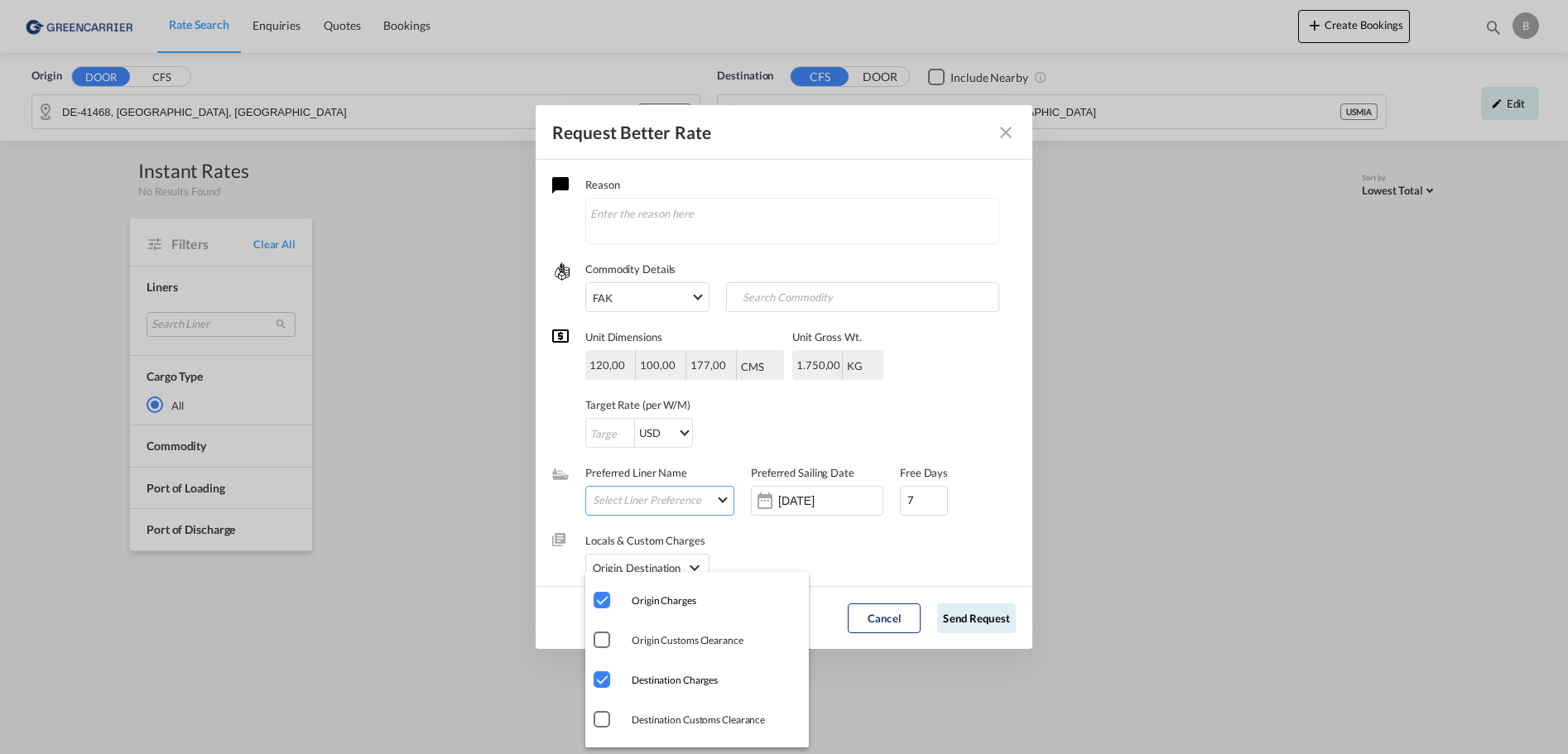
click at [852, 548] on md-backdrop at bounding box center [784, 377] width 1568 height 754
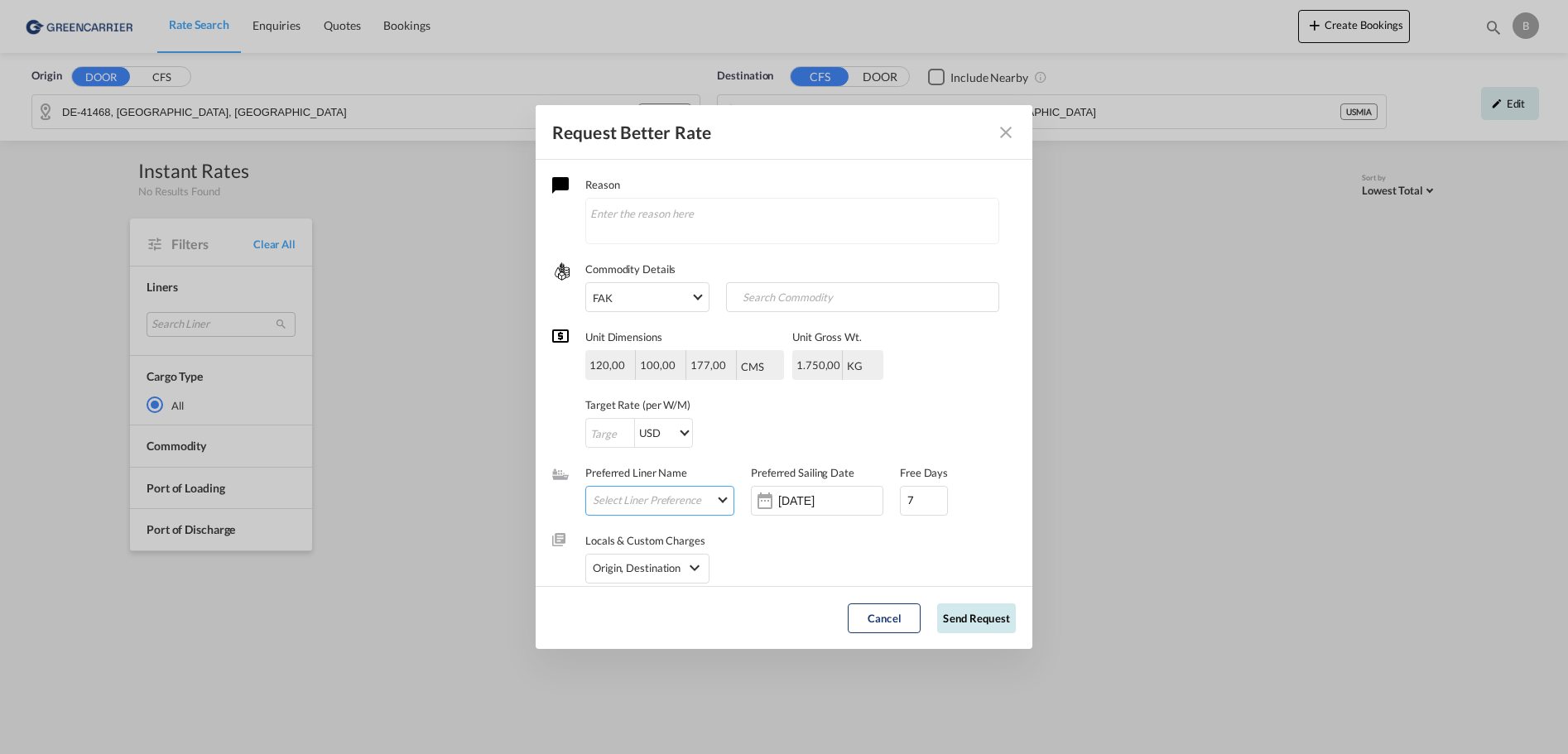
click at [966, 620] on button "Send Request" at bounding box center [977, 618] width 79 height 30
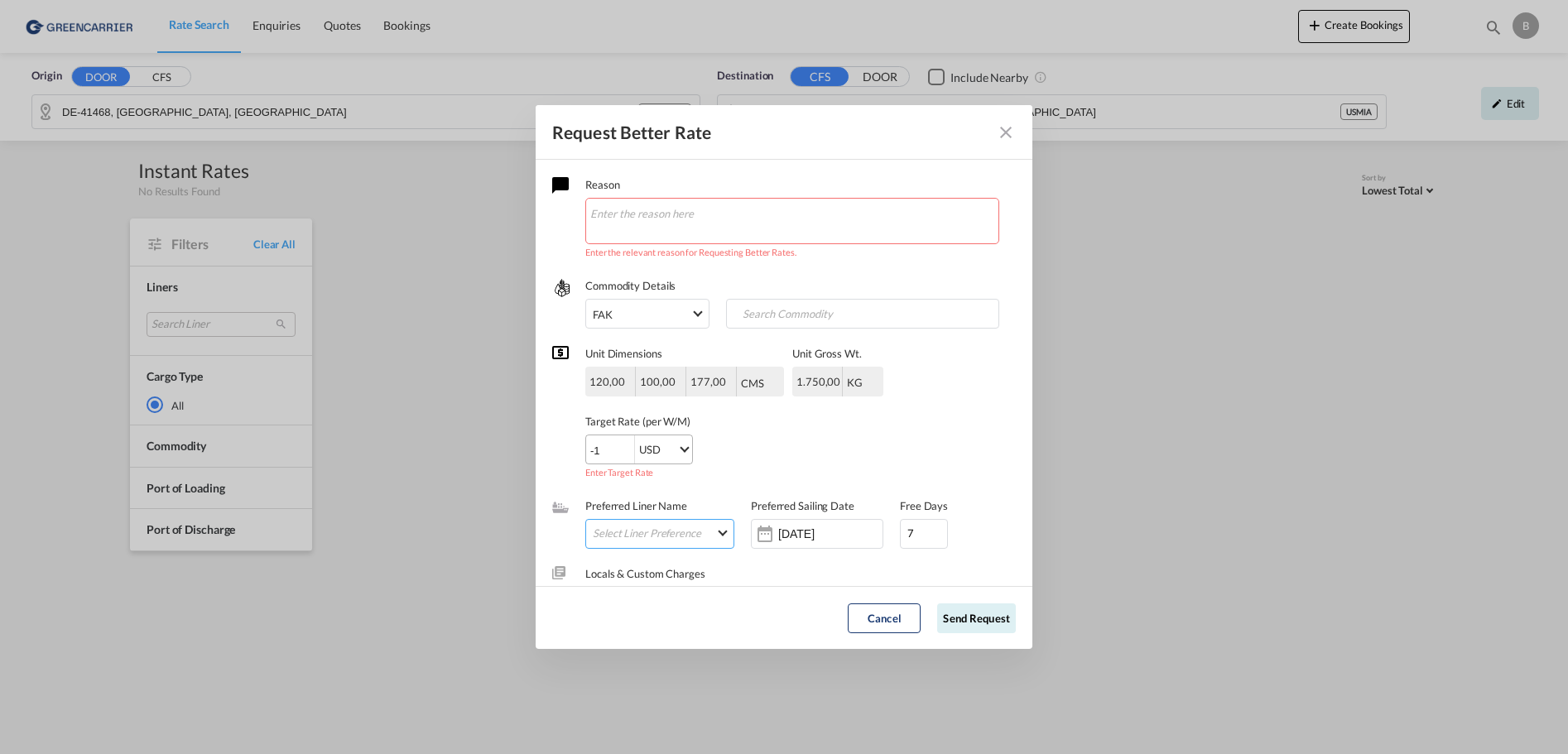
click at [622, 455] on input "-1" at bounding box center [610, 449] width 48 height 30
click at [622, 455] on input "-2" at bounding box center [610, 449] width 48 height 30
click at [620, 445] on input "-1" at bounding box center [610, 449] width 48 height 30
drag, startPoint x: 602, startPoint y: 445, endPoint x: 441, endPoint y: 447, distance: 161.0
click at [586, 447] on input "-1" at bounding box center [610, 449] width 48 height 30
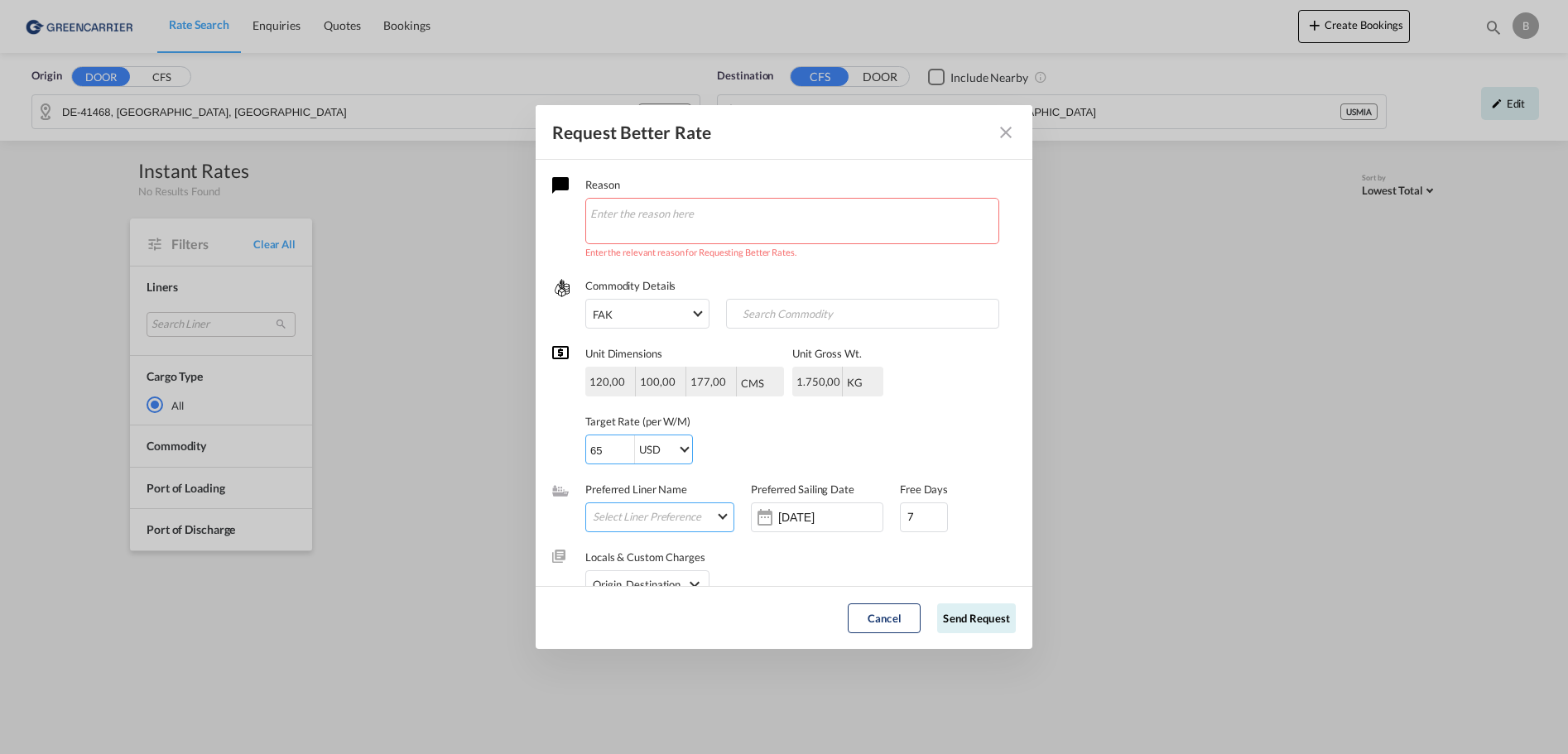
type input "65"
drag, startPoint x: 785, startPoint y: 438, endPoint x: 795, endPoint y: 441, distance: 10.4
click at [790, 438] on div "65 USD AED AFN ALL AMD ANG AOA ARS AUD AWG AZN BAM BBD BDT BGN BHD BIF BMD BND …" at bounding box center [734, 449] width 298 height 30
click at [660, 219] on textarea "Request Better Rate ..." at bounding box center [792, 221] width 414 height 46
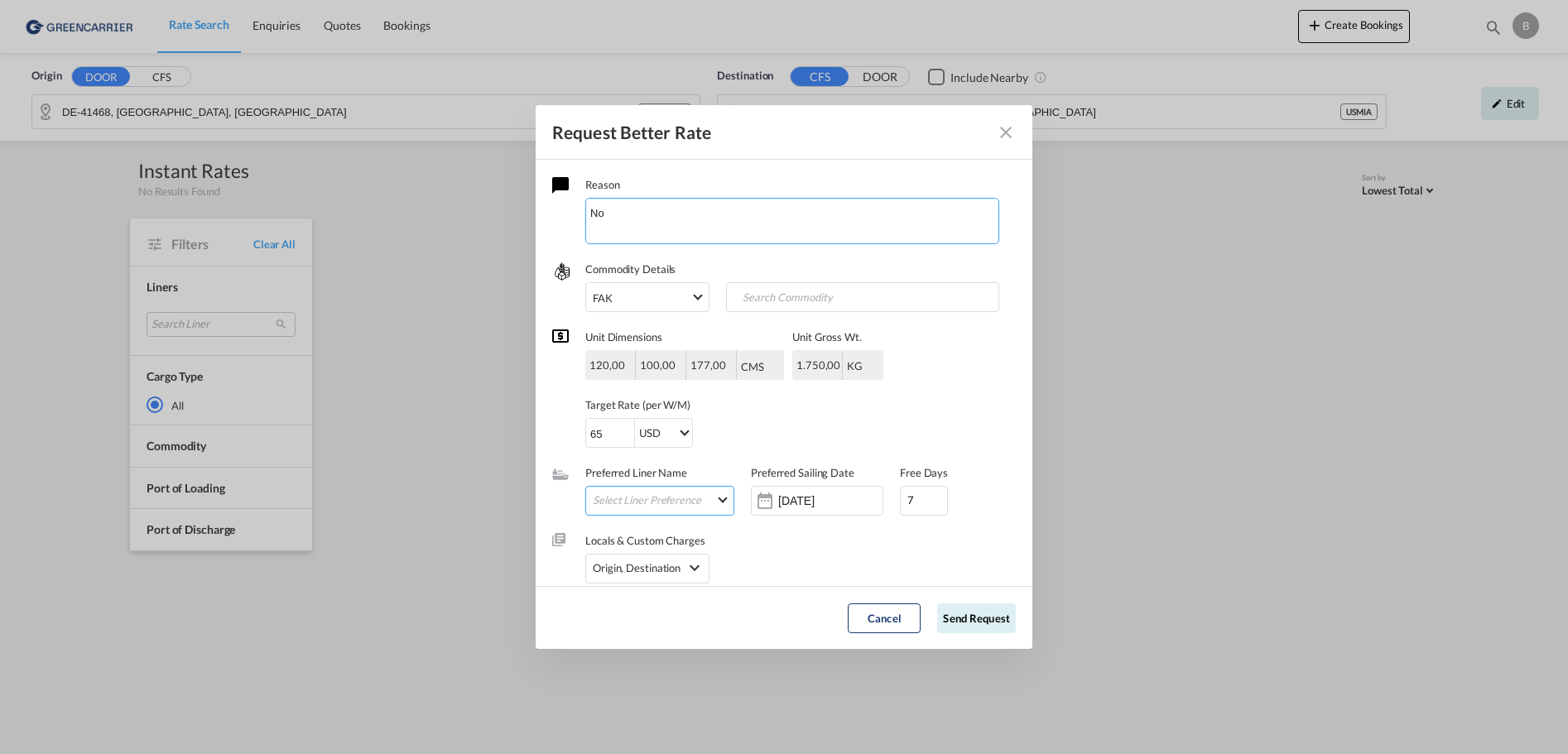
type textarea "N"
click at [604, 211] on textarea "FRom door" at bounding box center [792, 221] width 414 height 46
click at [728, 223] on textarea "From door" at bounding box center [792, 221] width 414 height 46
type textarea "From door"
click at [993, 624] on button "Send Request" at bounding box center [977, 618] width 79 height 30
